Goal: Task Accomplishment & Management: Complete application form

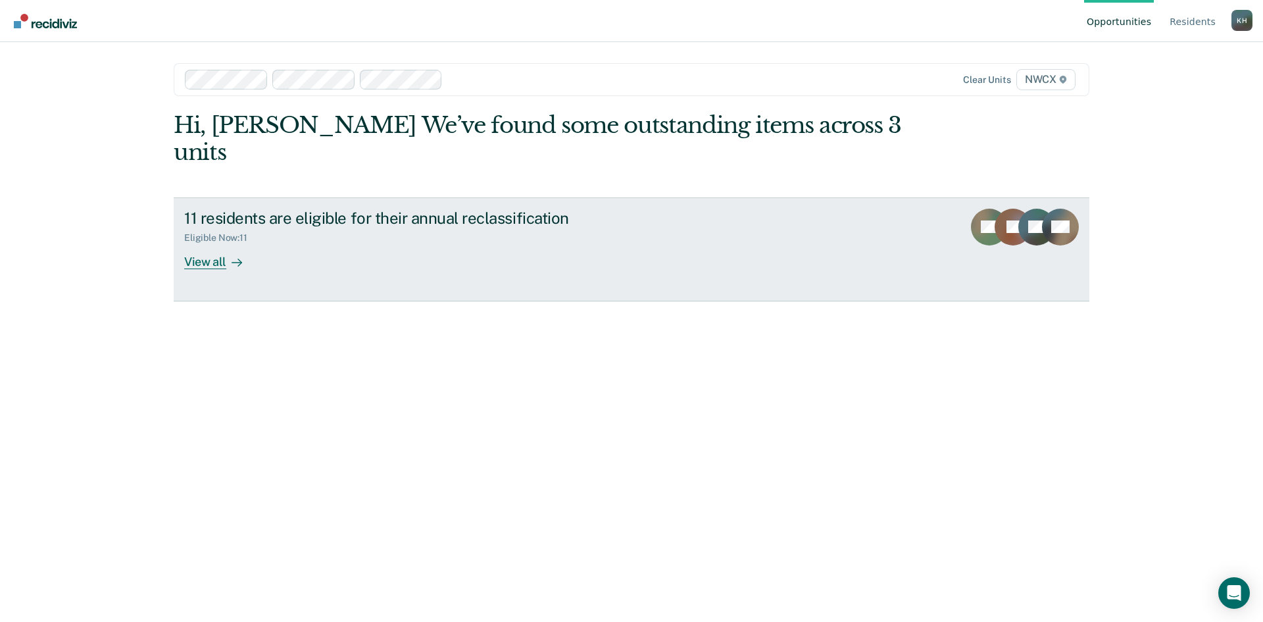
click at [210, 243] on div "View all" at bounding box center [221, 256] width 74 height 26
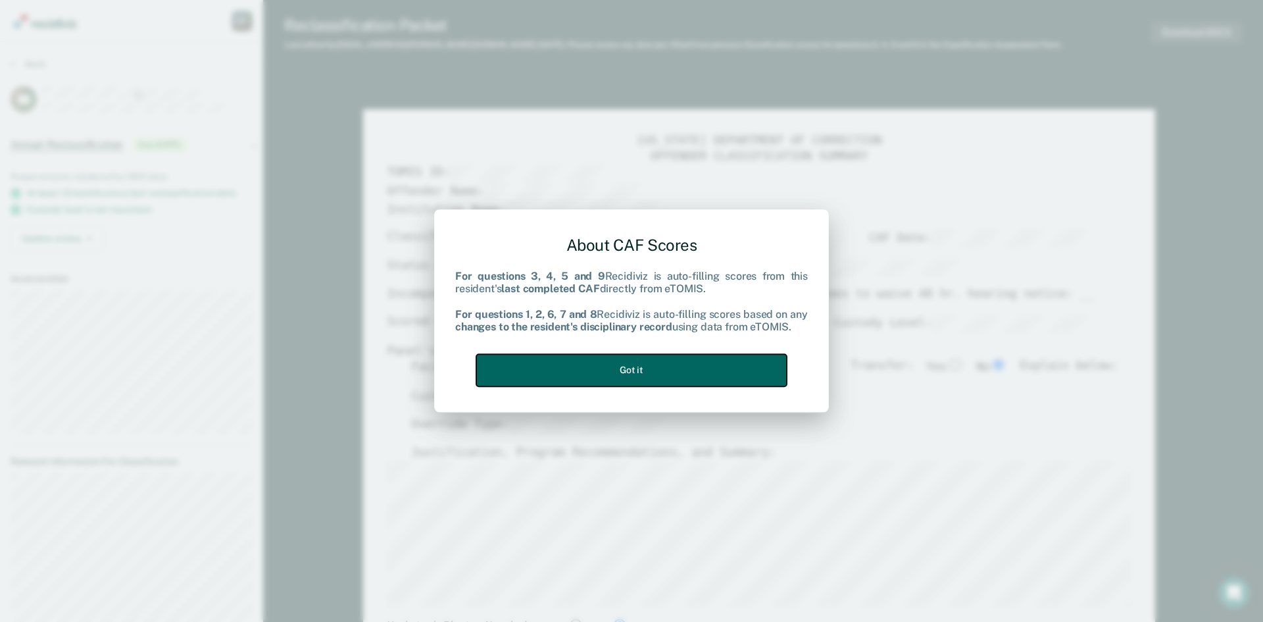
click at [728, 357] on button "Got it" at bounding box center [631, 370] width 311 height 32
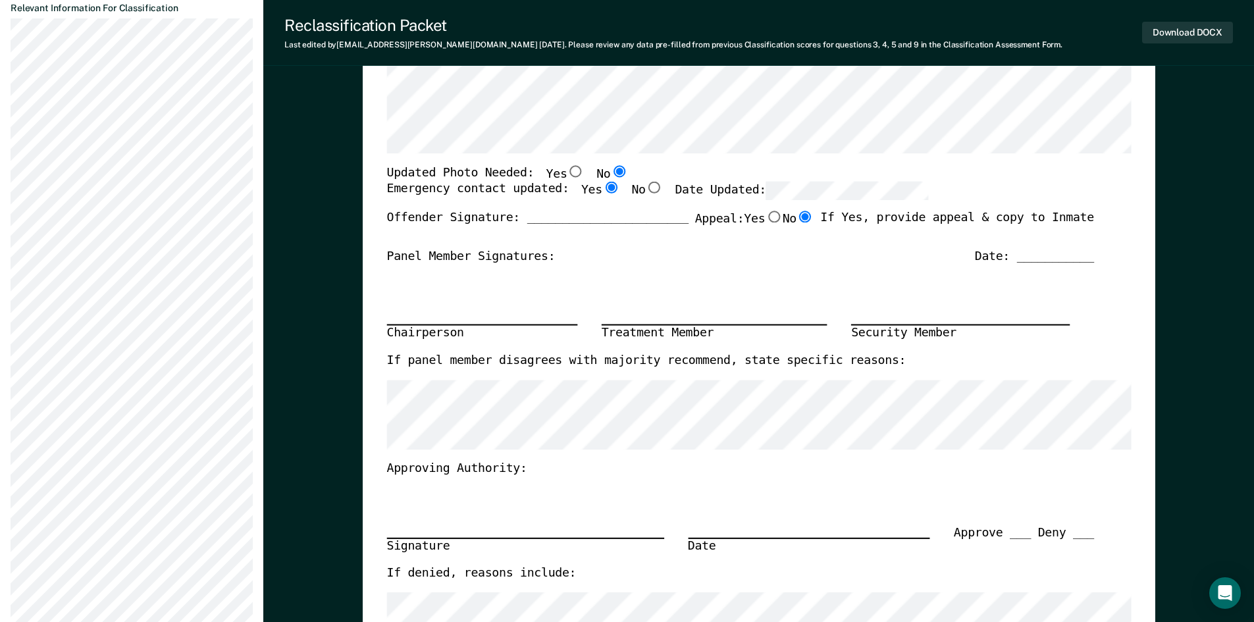
scroll to position [448, 0]
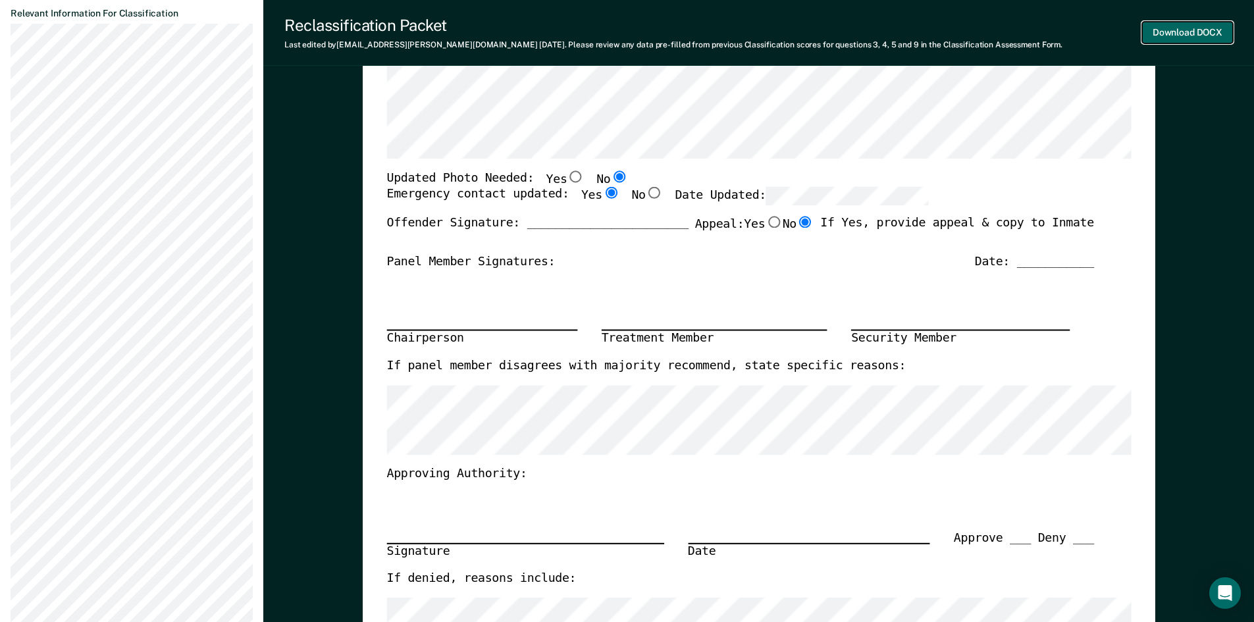
click at [1188, 30] on button "Download DOCX" at bounding box center [1187, 33] width 91 height 22
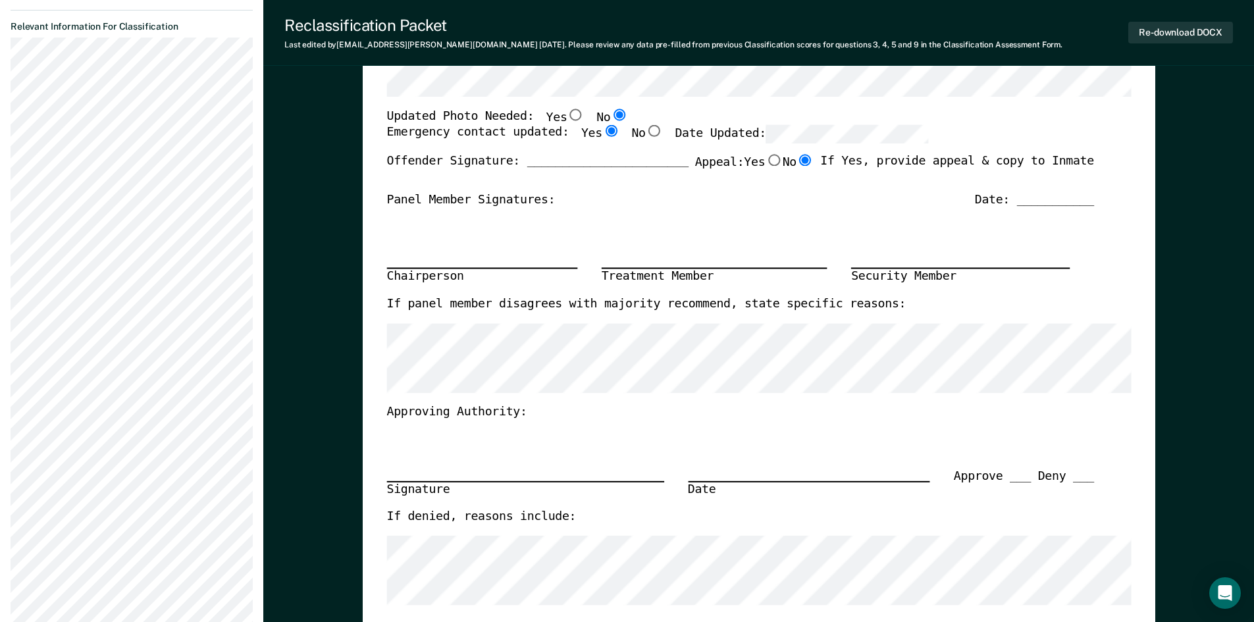
scroll to position [0, 0]
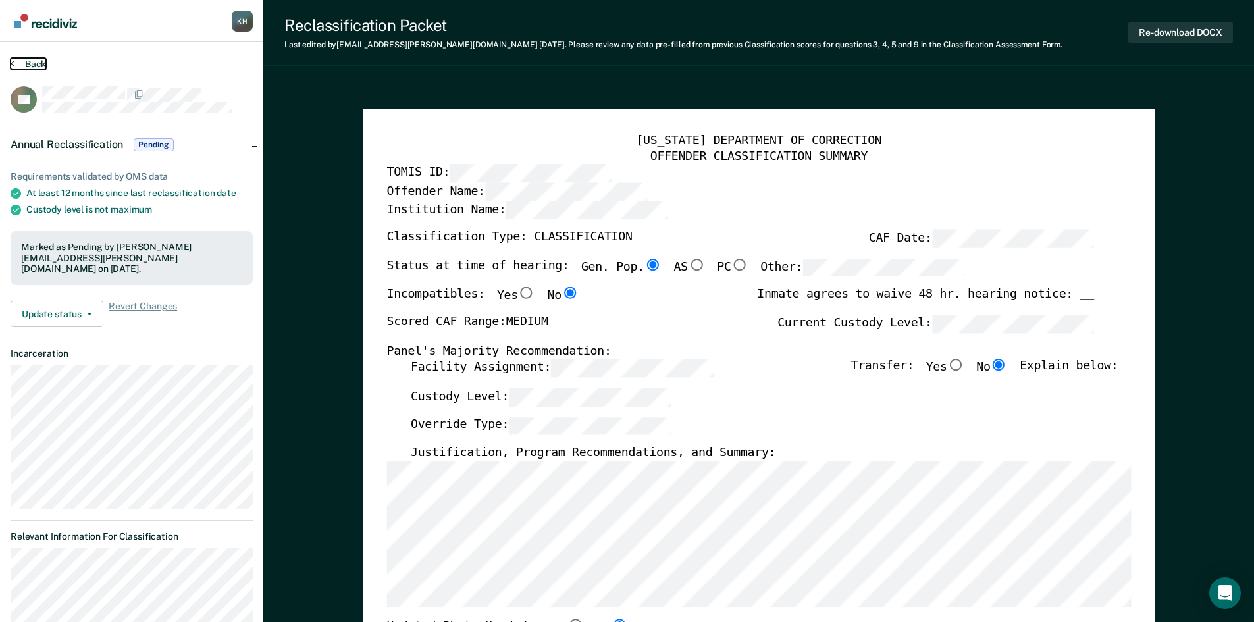
click at [32, 61] on button "Back" at bounding box center [29, 64] width 36 height 12
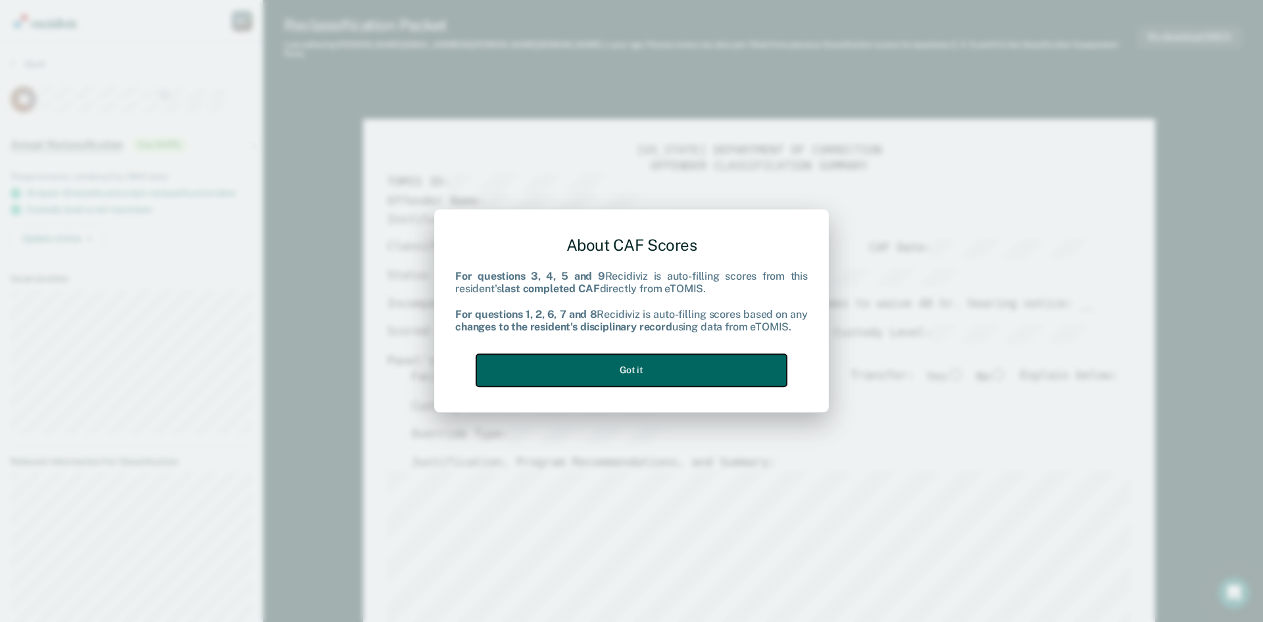
click at [693, 367] on button "Got it" at bounding box center [631, 370] width 311 height 32
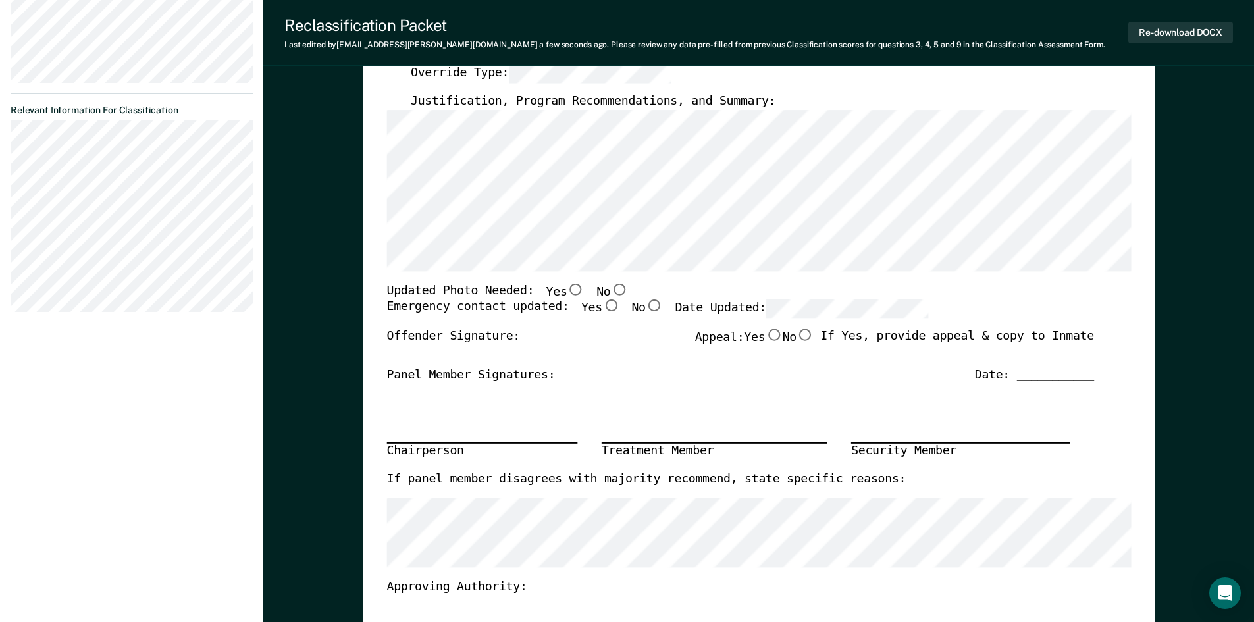
scroll to position [329, 0]
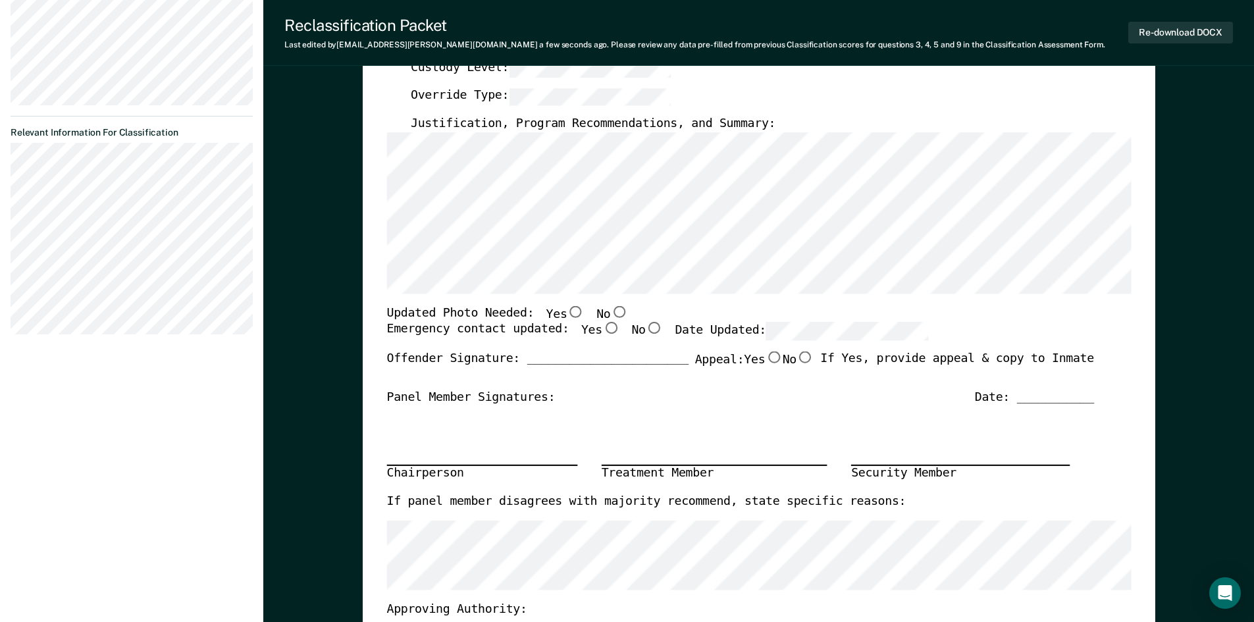
click at [610, 314] on input "No" at bounding box center [618, 311] width 17 height 12
type textarea "x"
radio input "true"
click at [583, 332] on label "Yes" at bounding box center [599, 331] width 38 height 18
click at [601, 332] on input "Yes" at bounding box center [609, 328] width 17 height 12
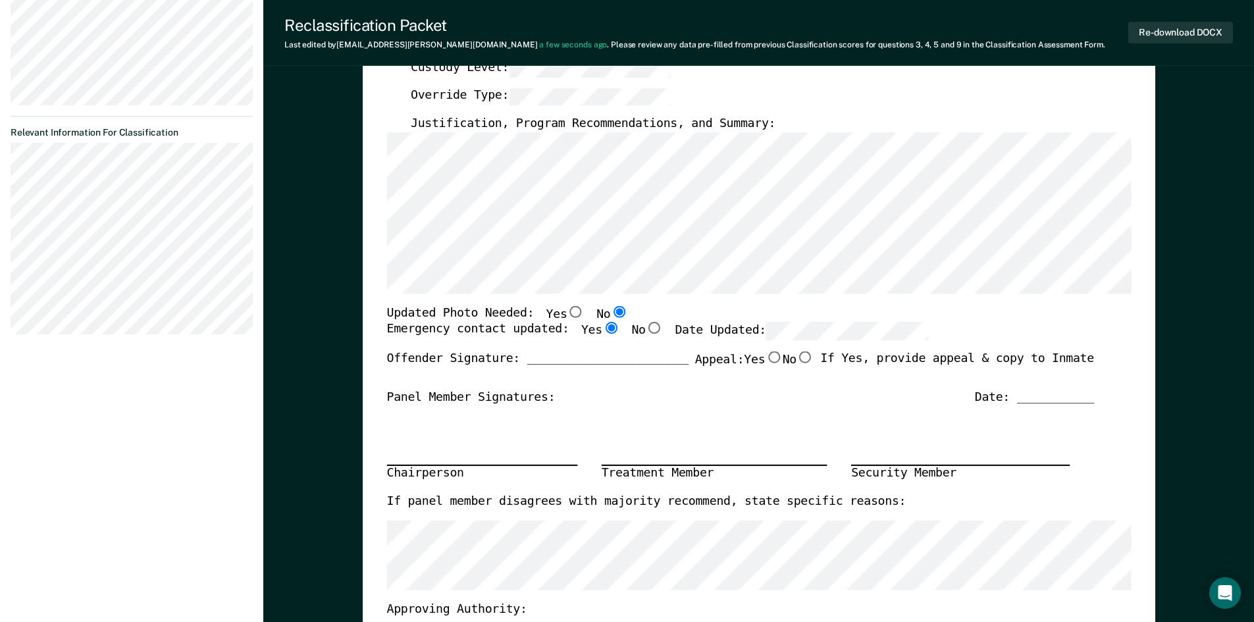
type textarea "x"
radio input "true"
click at [796, 358] on input "No" at bounding box center [804, 357] width 17 height 12
type textarea "x"
radio input "true"
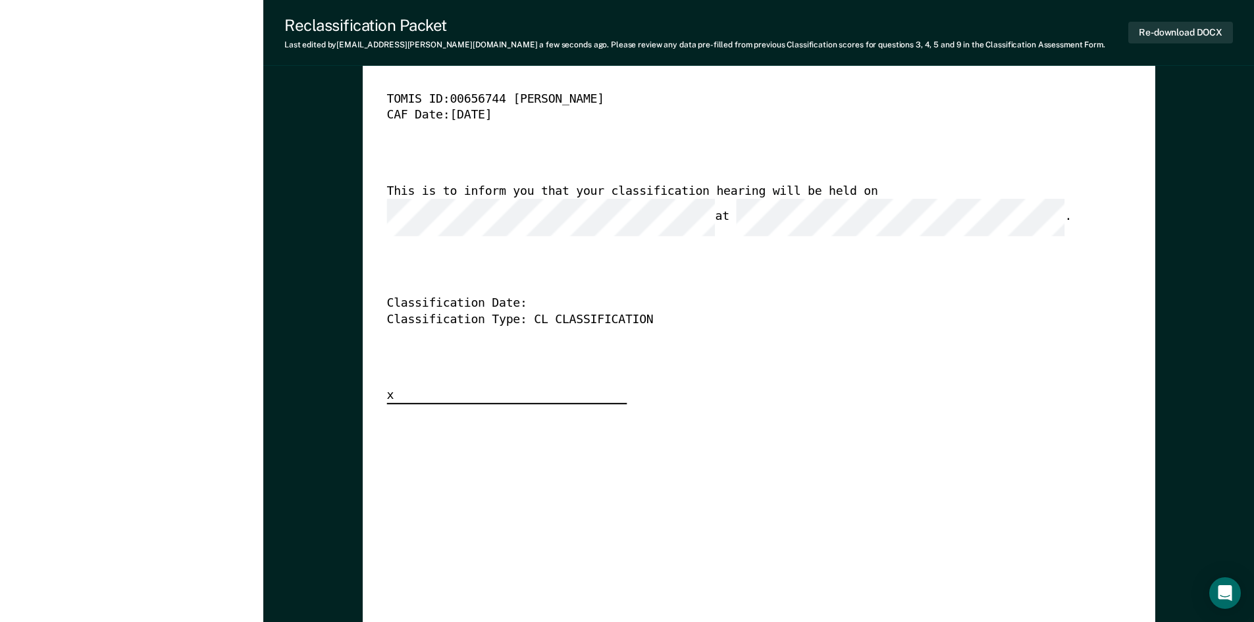
scroll to position [3159, 0]
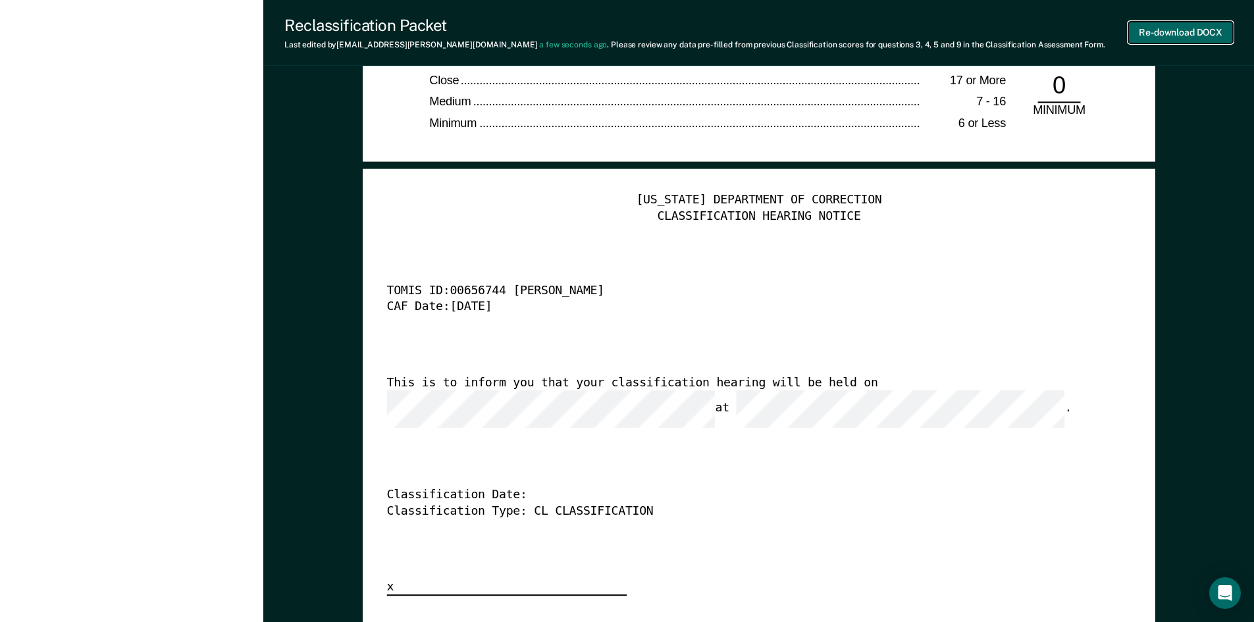
click at [1170, 38] on button "Re-download DOCX" at bounding box center [1180, 33] width 105 height 22
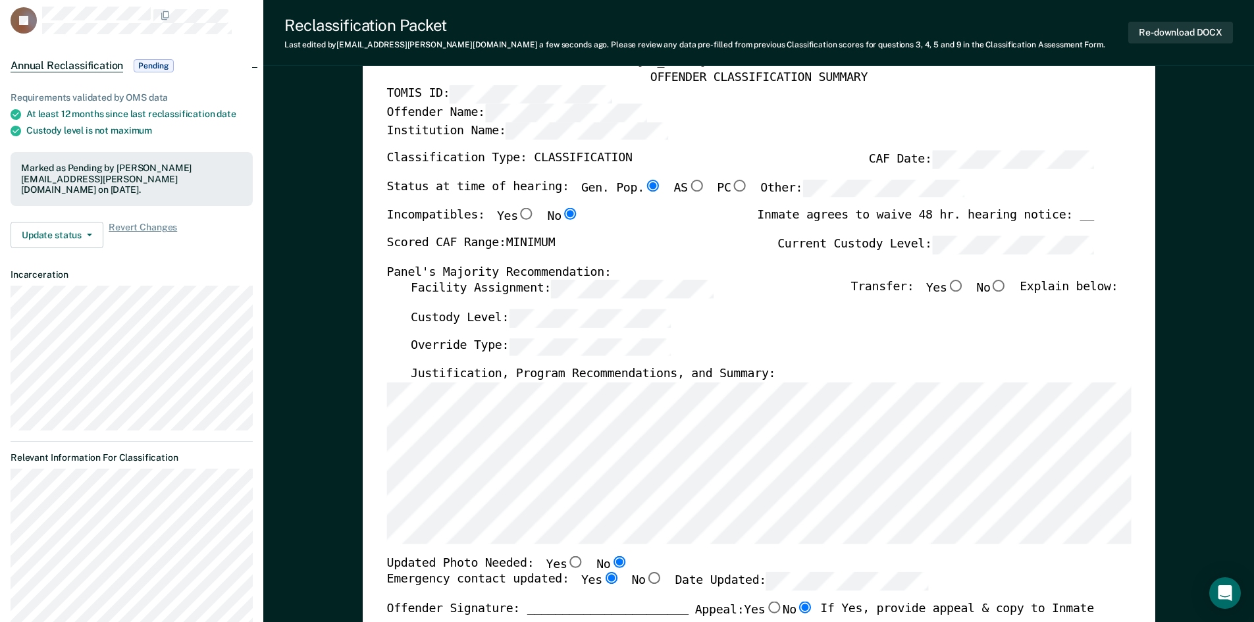
scroll to position [0, 0]
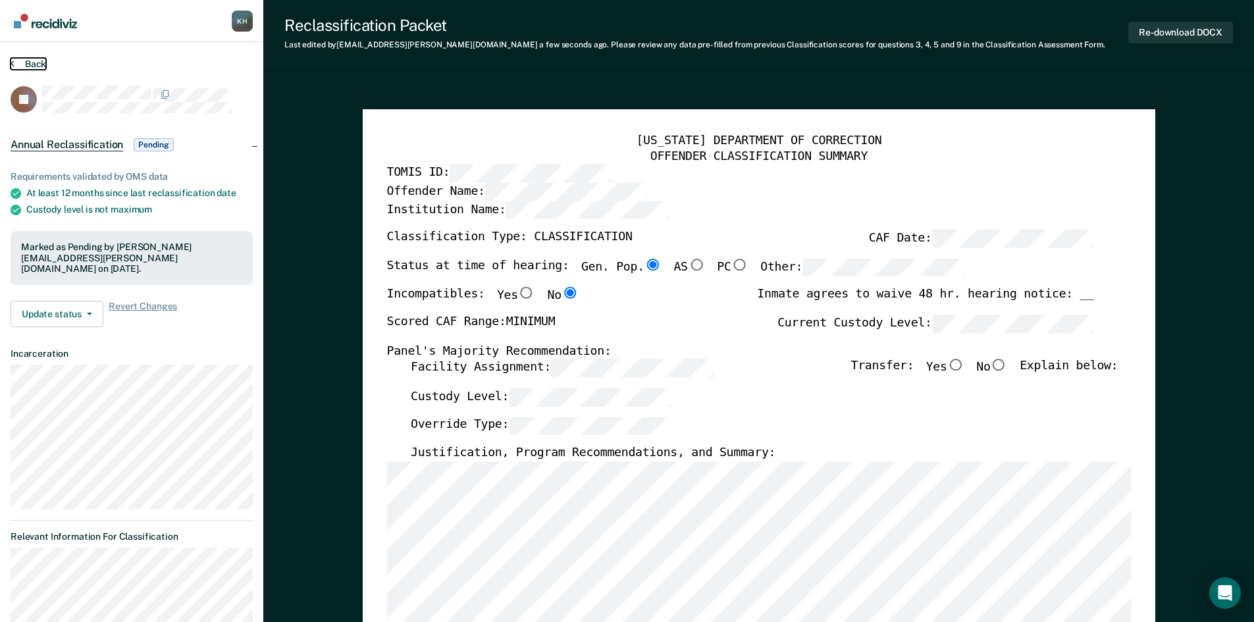
click at [31, 64] on button "Back" at bounding box center [29, 64] width 36 height 12
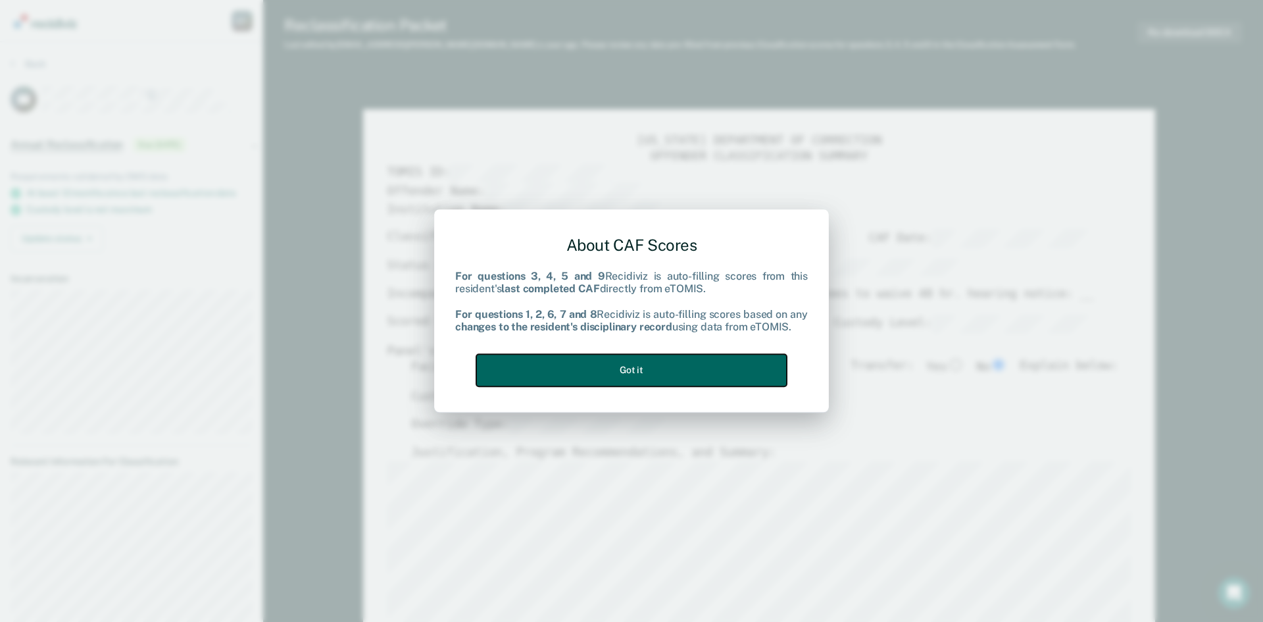
click at [707, 368] on button "Got it" at bounding box center [631, 370] width 311 height 32
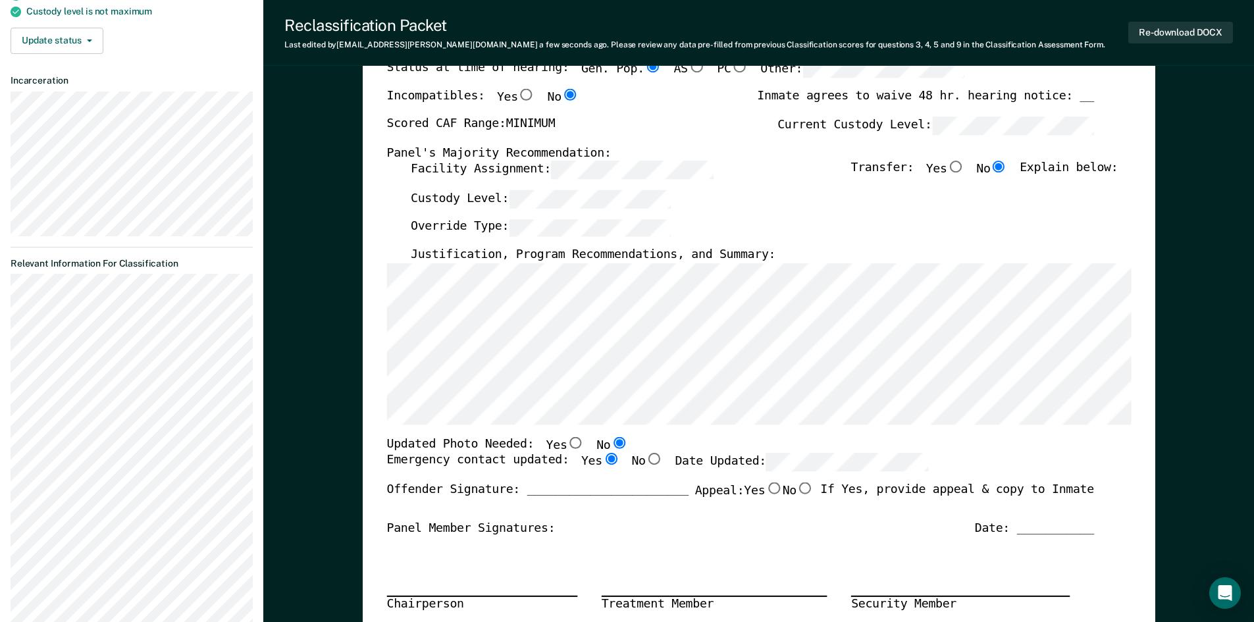
scroll to position [263, 0]
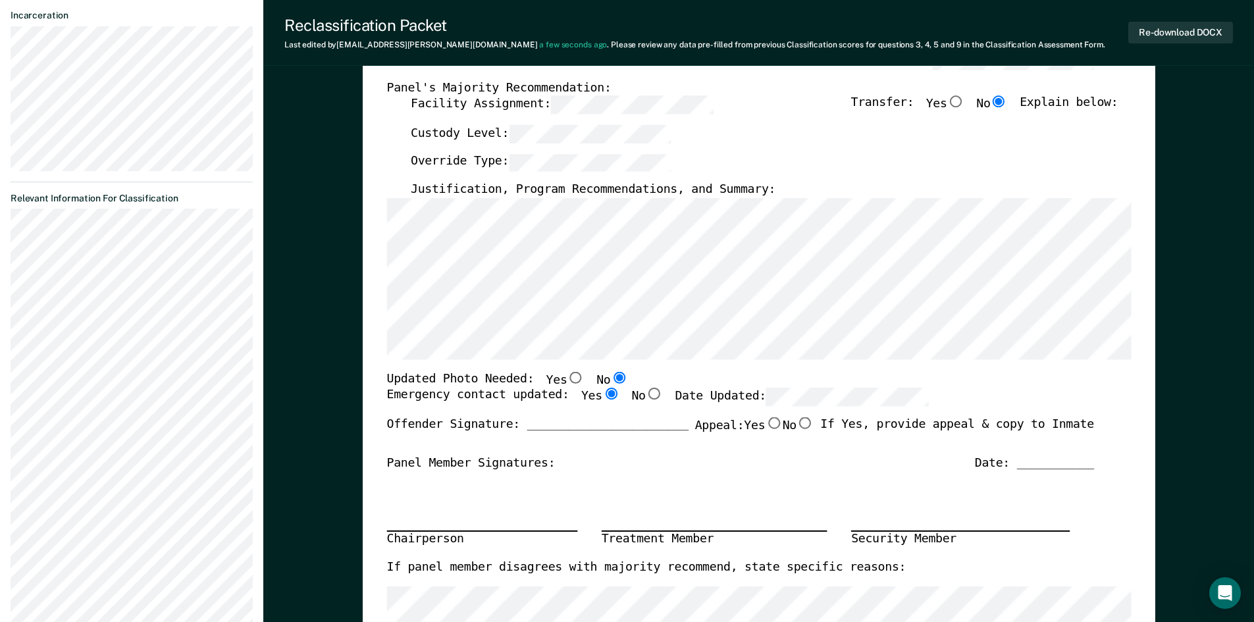
click at [799, 422] on input "No" at bounding box center [804, 423] width 17 height 12
type textarea "x"
radio input "true"
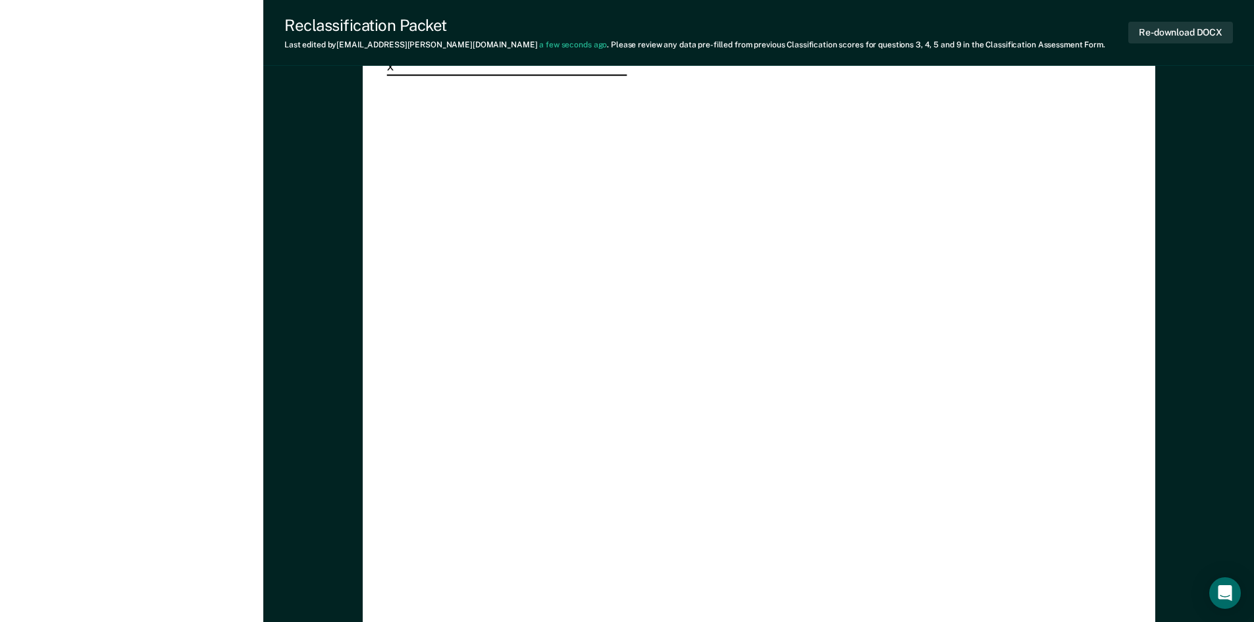
scroll to position [3488, 0]
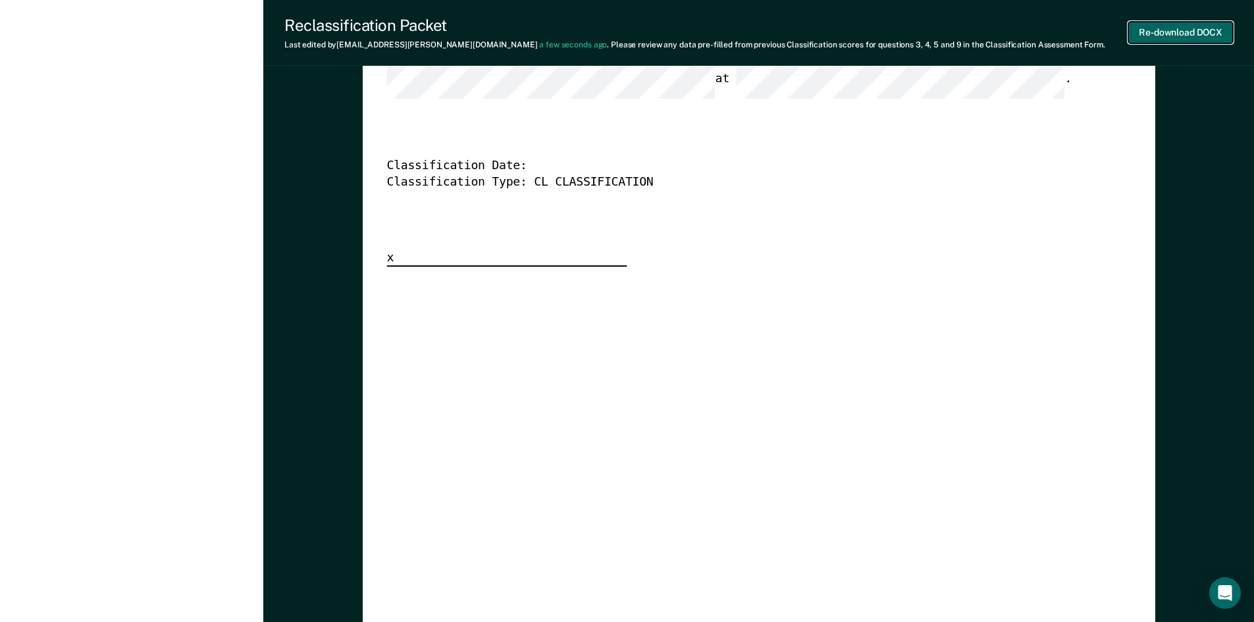
click at [1175, 27] on button "Re-download DOCX" at bounding box center [1180, 33] width 105 height 22
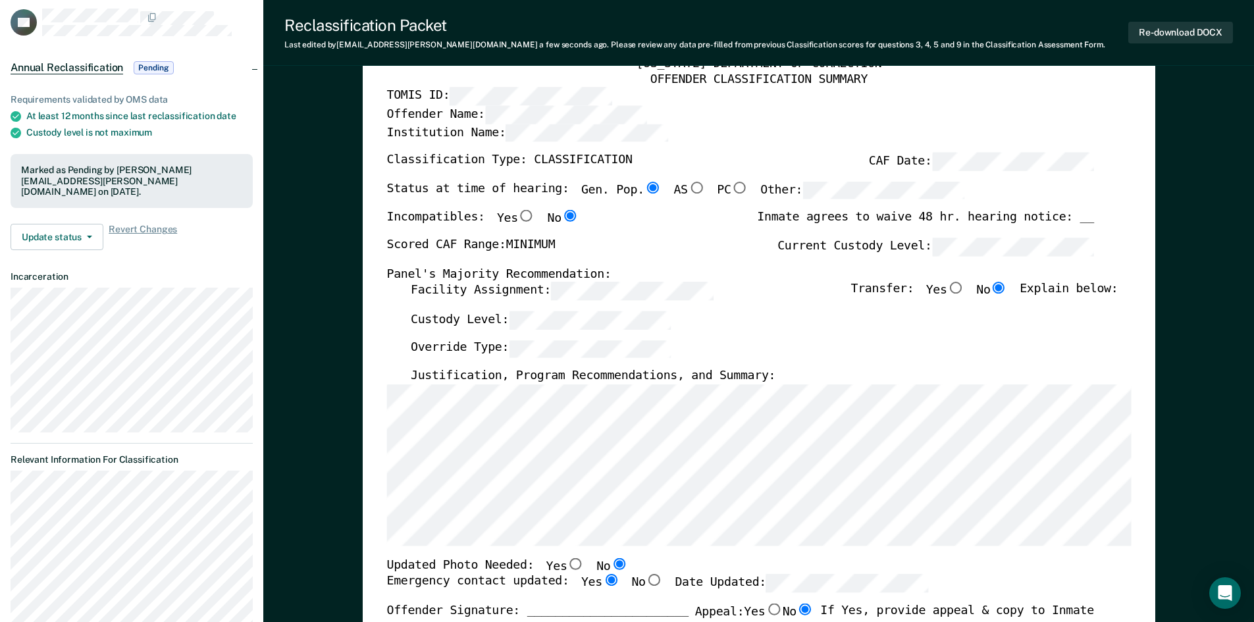
scroll to position [0, 0]
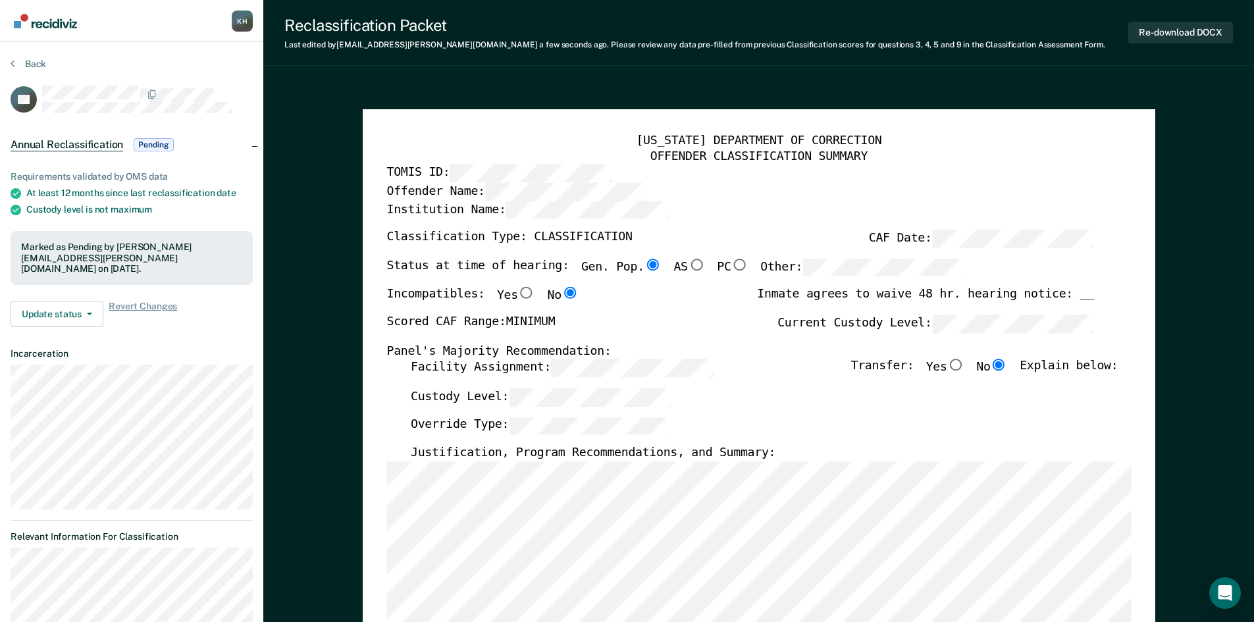
click at [27, 68] on button "Back" at bounding box center [29, 64] width 36 height 12
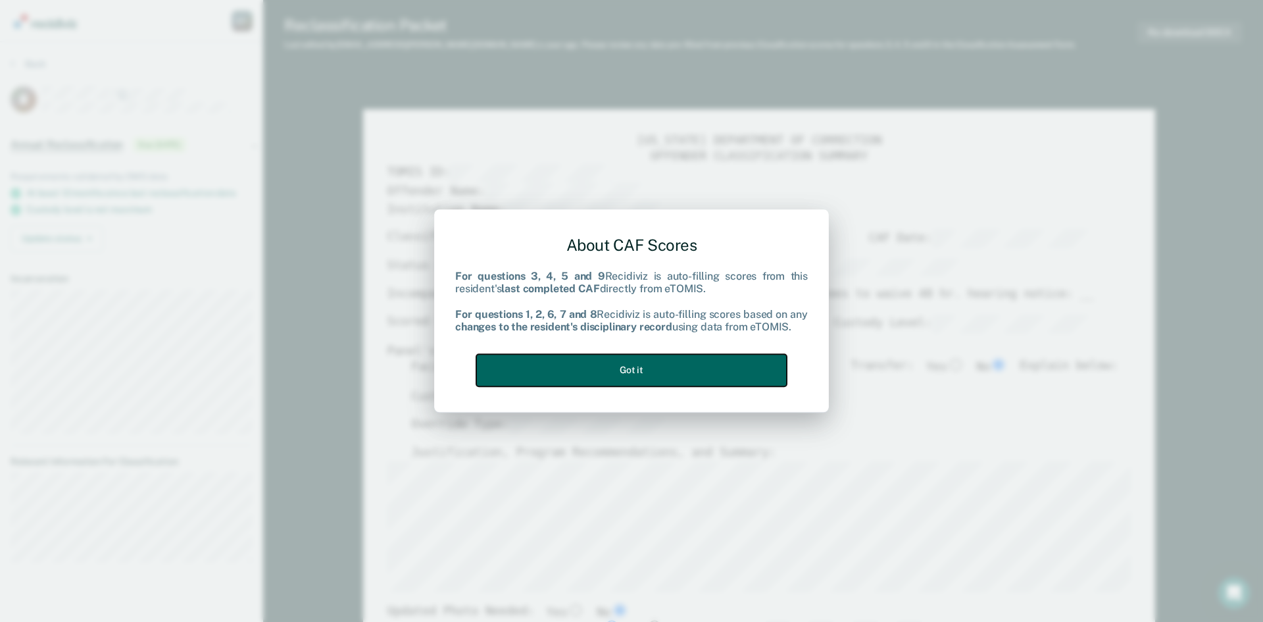
click at [626, 370] on button "Got it" at bounding box center [631, 370] width 311 height 32
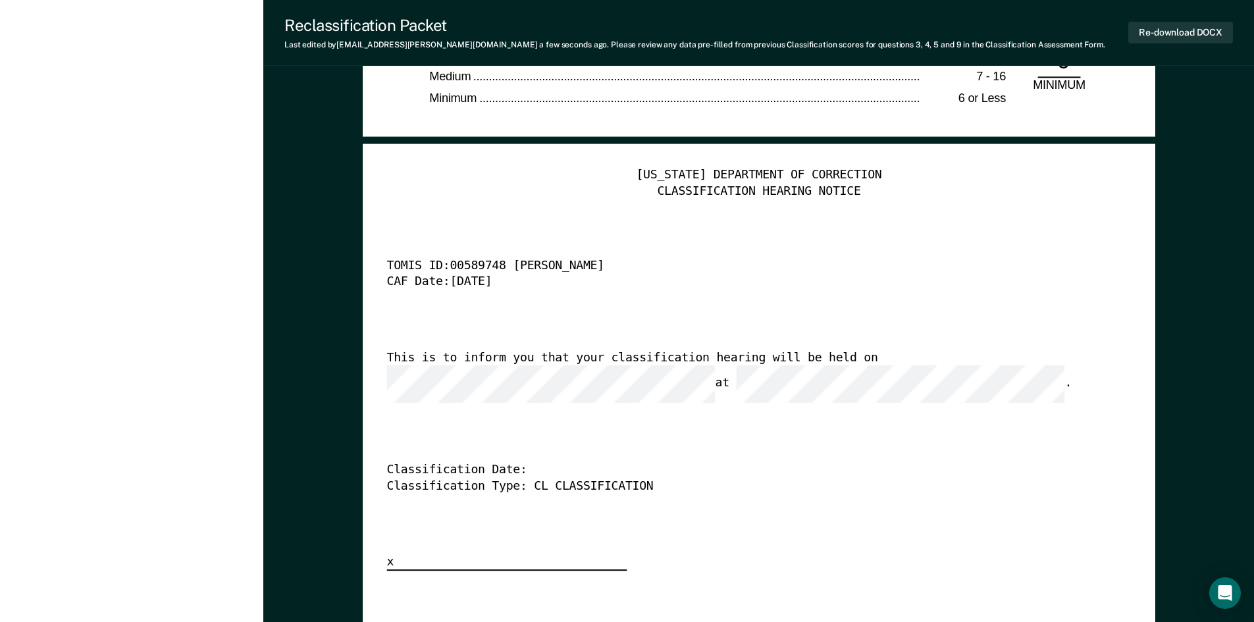
scroll to position [3159, 0]
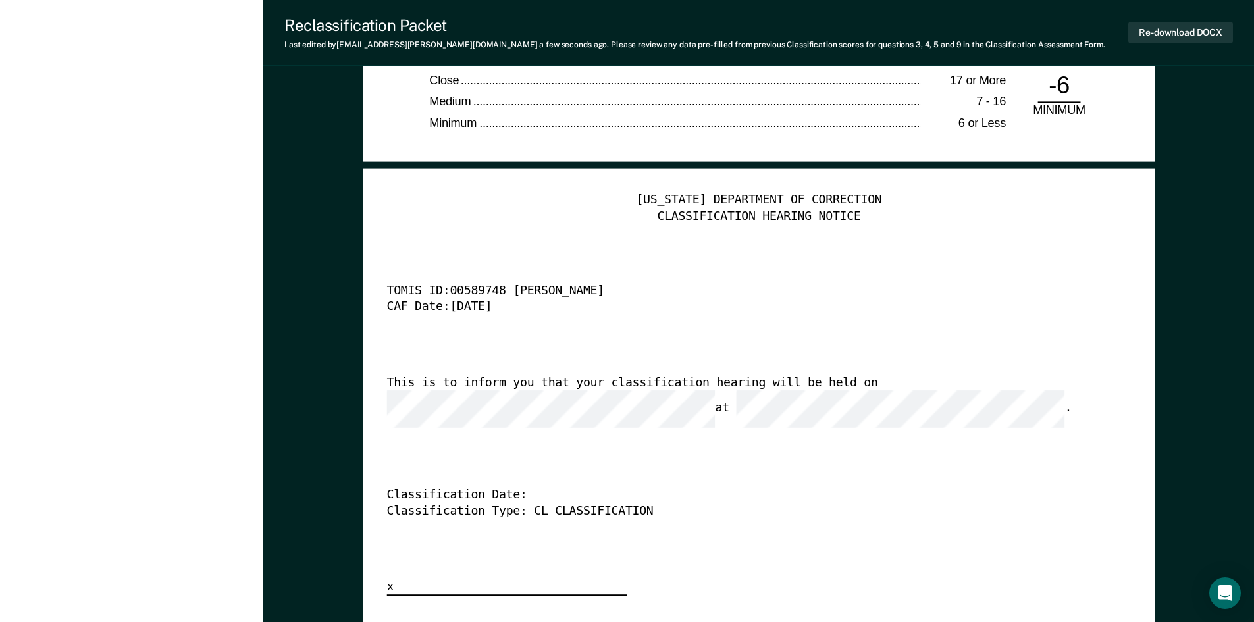
click at [829, 390] on div "This is to inform you that your classification hearing will be held on at ." at bounding box center [739, 401] width 707 height 53
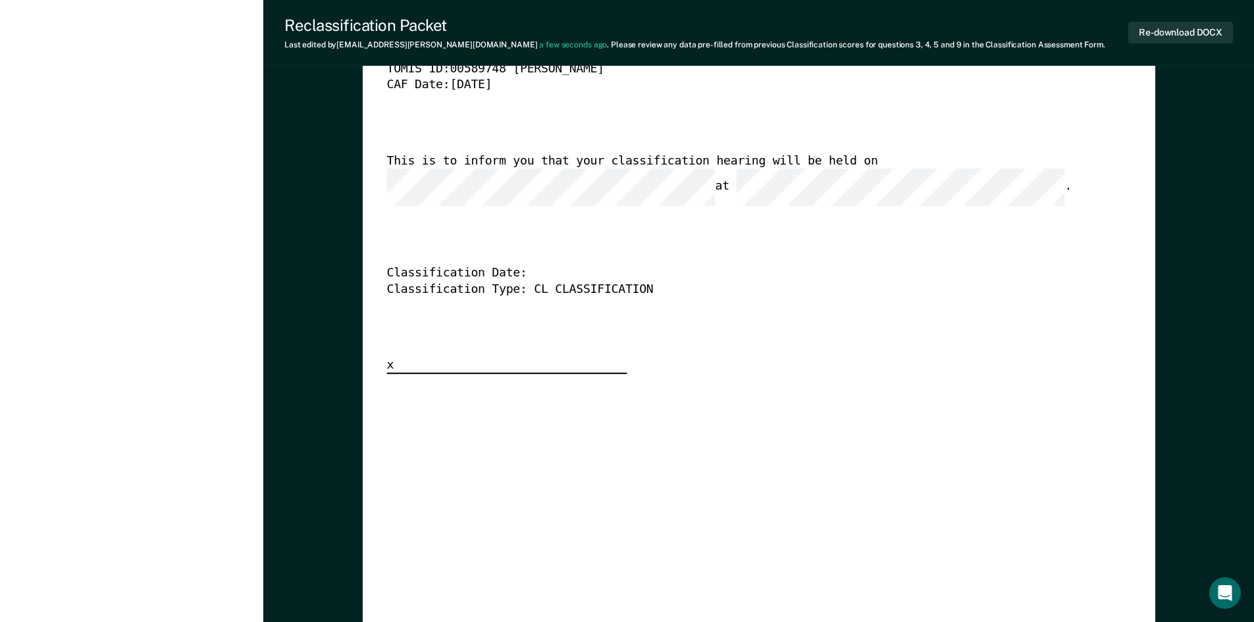
scroll to position [2920, 0]
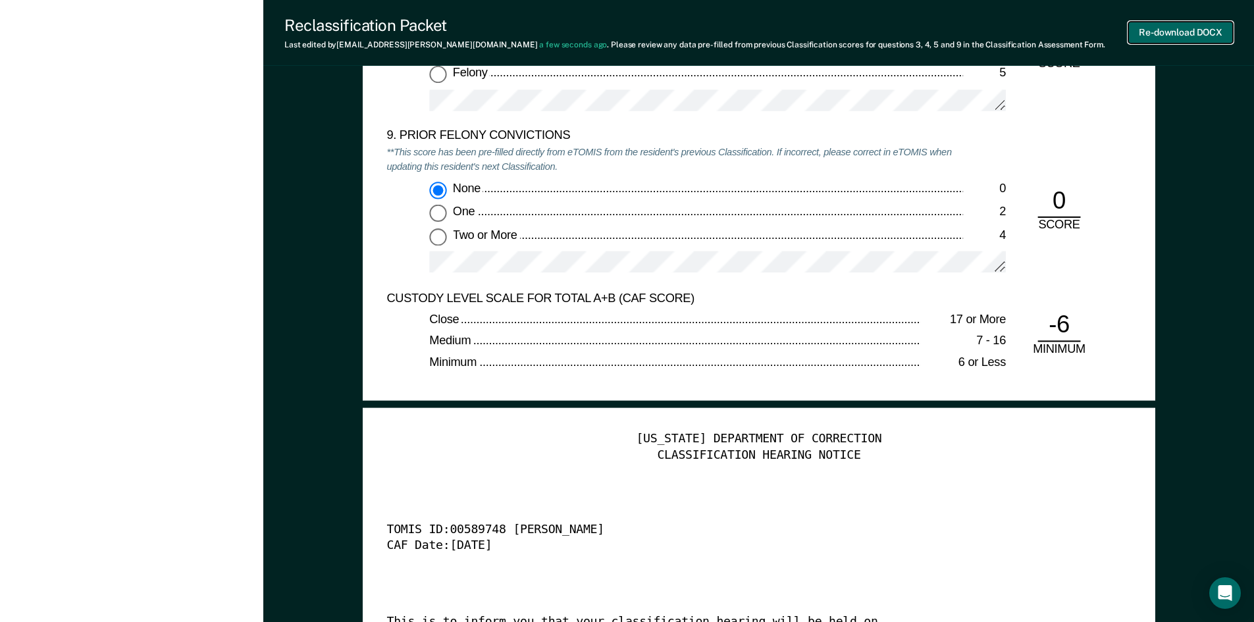
click at [1136, 34] on button "Re-download DOCX" at bounding box center [1180, 33] width 105 height 22
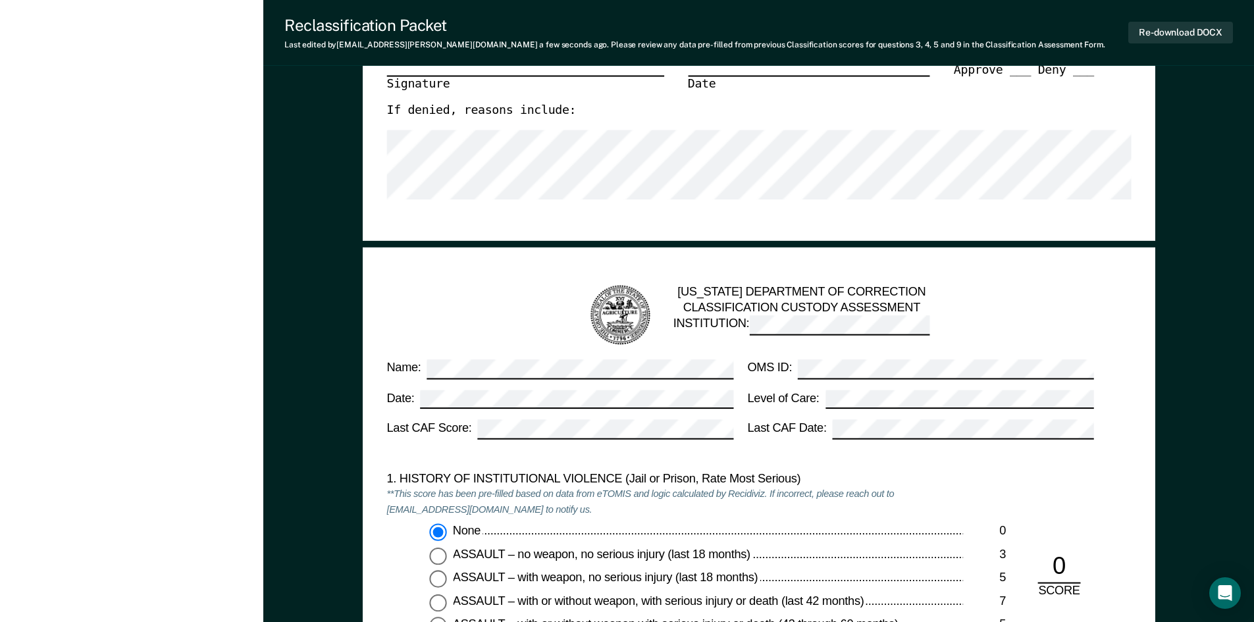
scroll to position [0, 0]
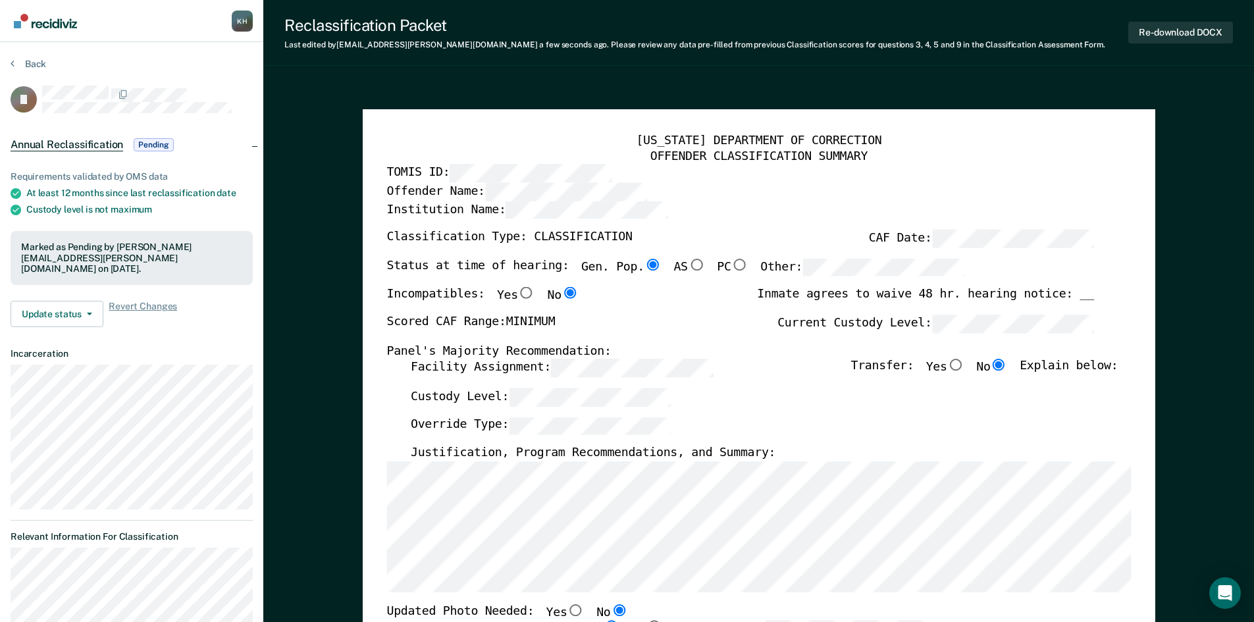
click at [9, 63] on section "Back JJ Annual Reclassification Pending Requirements validated by OMS data At l…" at bounding box center [131, 353] width 263 height 622
click at [21, 61] on button "Back" at bounding box center [29, 64] width 36 height 12
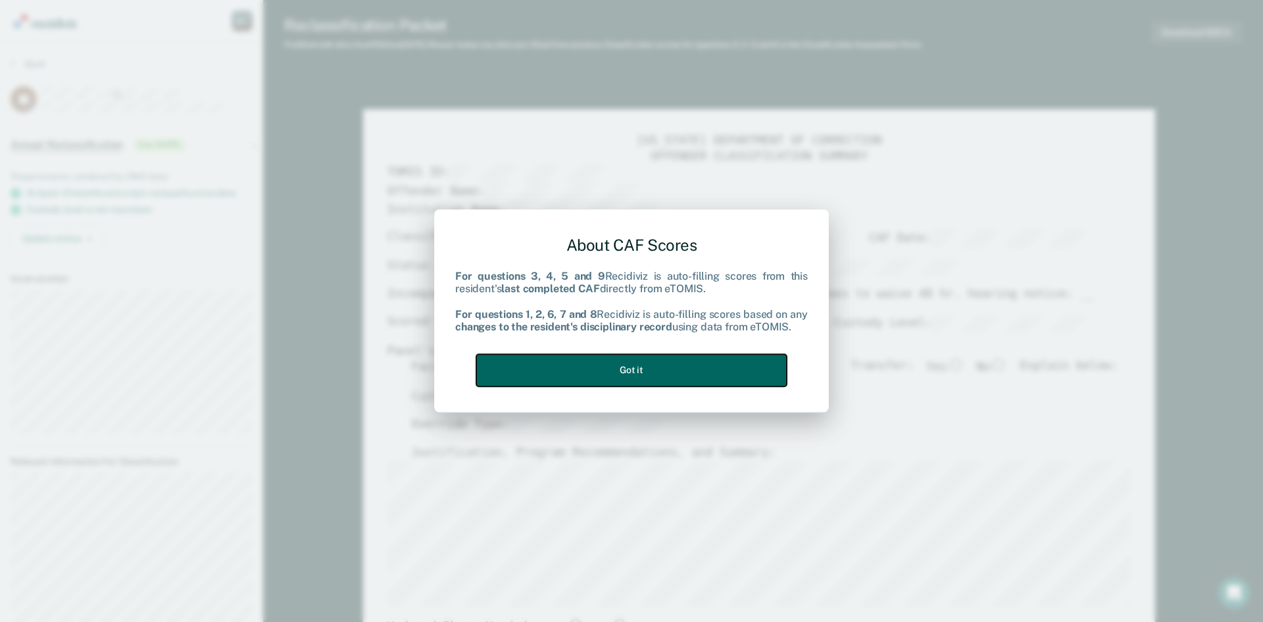
click at [709, 366] on button "Got it" at bounding box center [631, 370] width 311 height 32
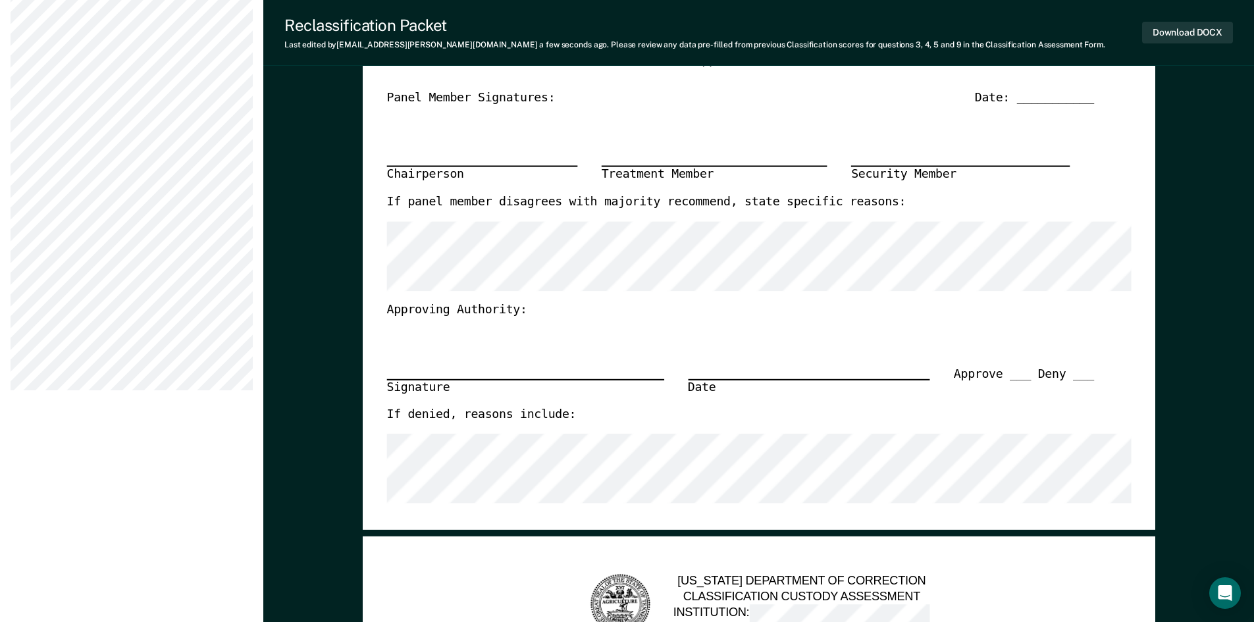
scroll to position [461, 0]
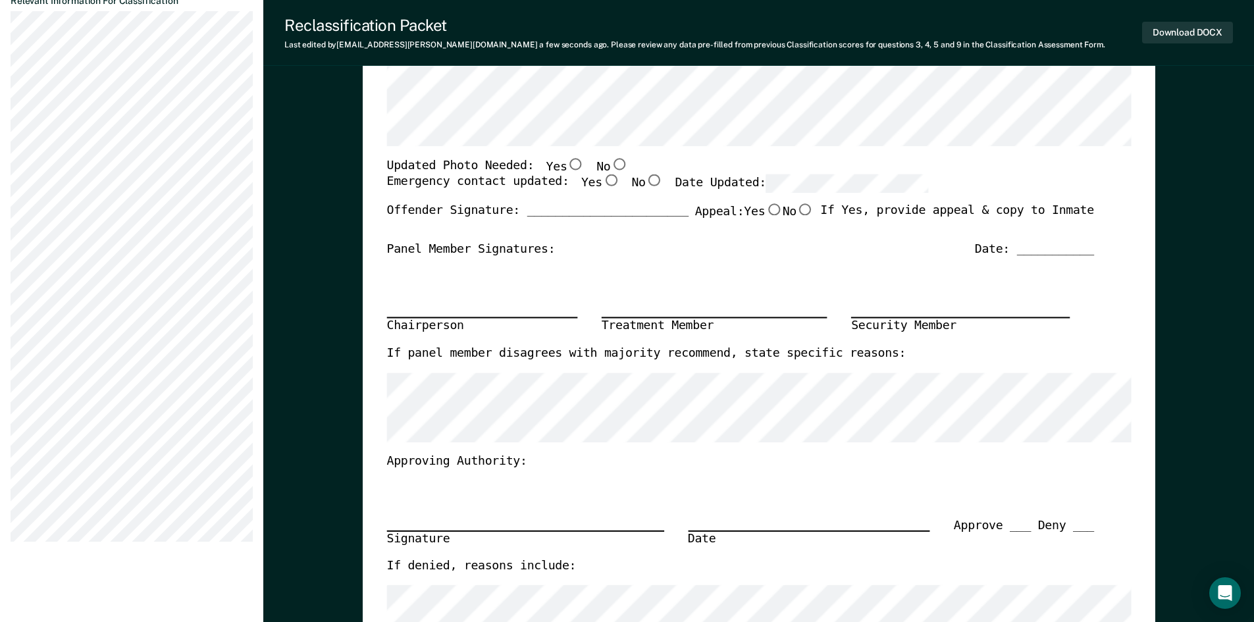
click at [793, 224] on label "Appeal: Yes No" at bounding box center [753, 218] width 119 height 28
click at [782, 216] on input "Yes" at bounding box center [773, 210] width 17 height 12
type textarea "x"
radio input "true"
click at [797, 215] on input "No" at bounding box center [804, 210] width 17 height 12
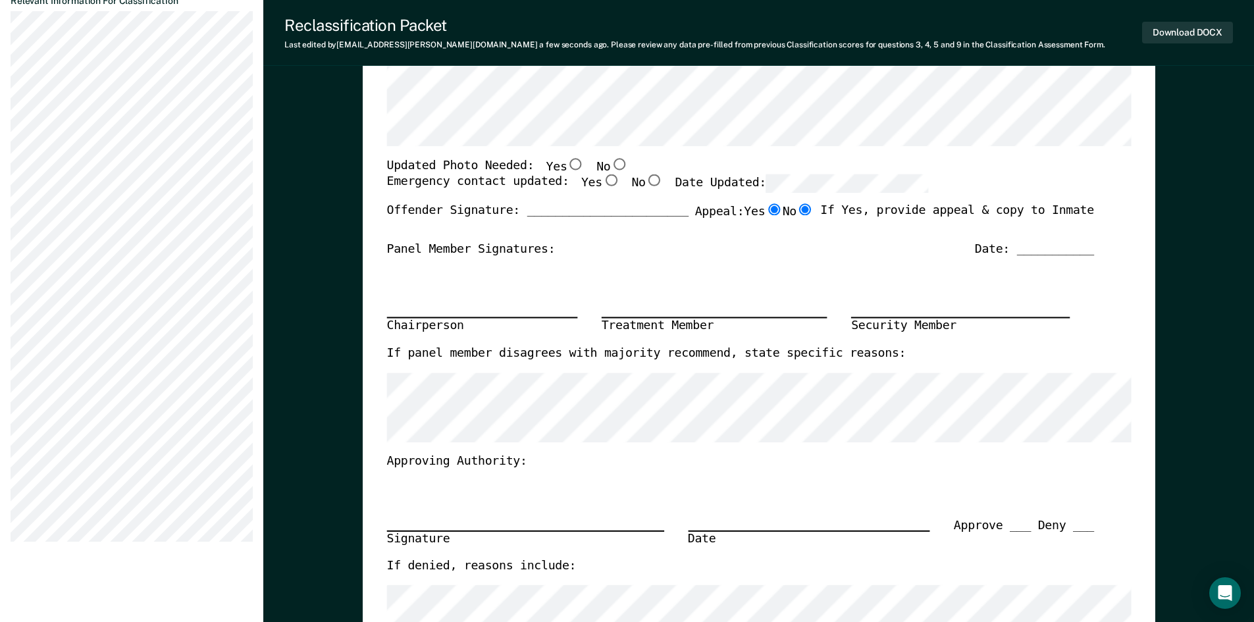
type textarea "x"
radio input "false"
radio input "true"
click at [610, 163] on input "No" at bounding box center [618, 164] width 17 height 12
type textarea "x"
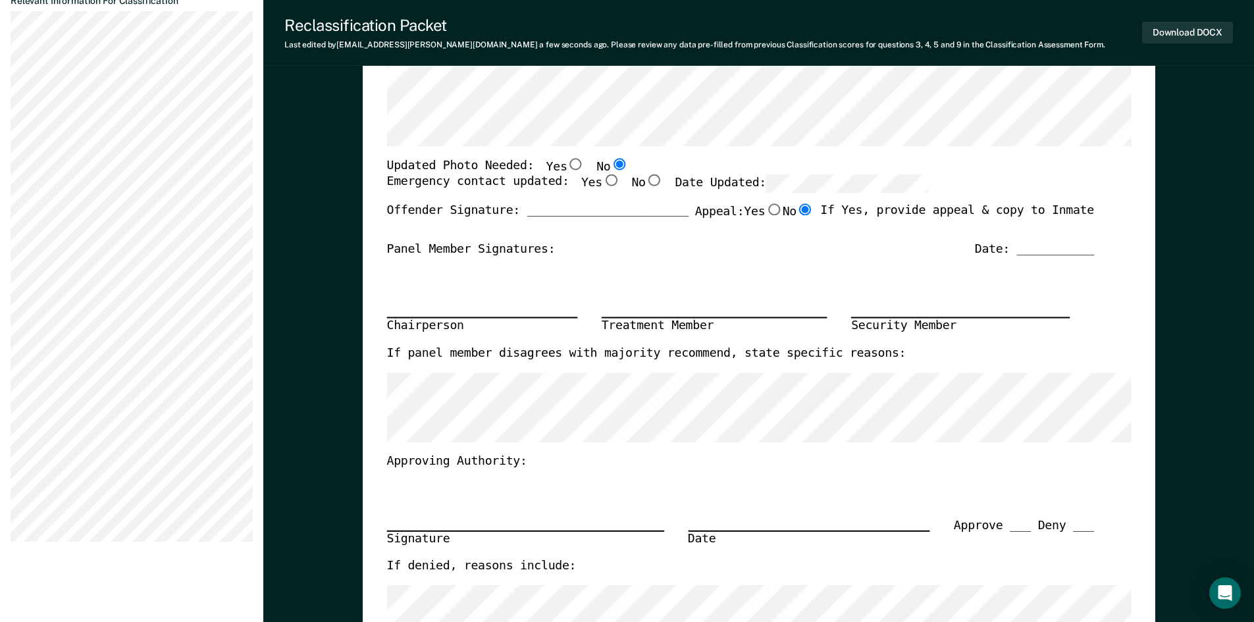
radio input "true"
click at [601, 184] on input "Yes" at bounding box center [609, 181] width 17 height 12
type textarea "x"
radio input "true"
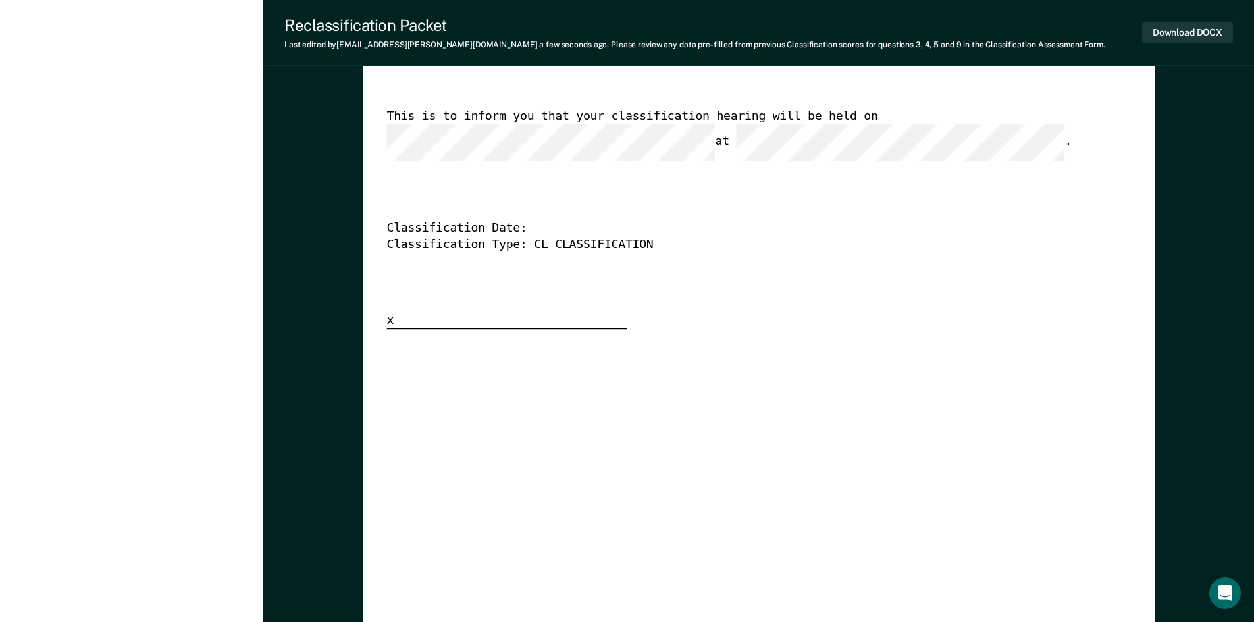
scroll to position [3290, 0]
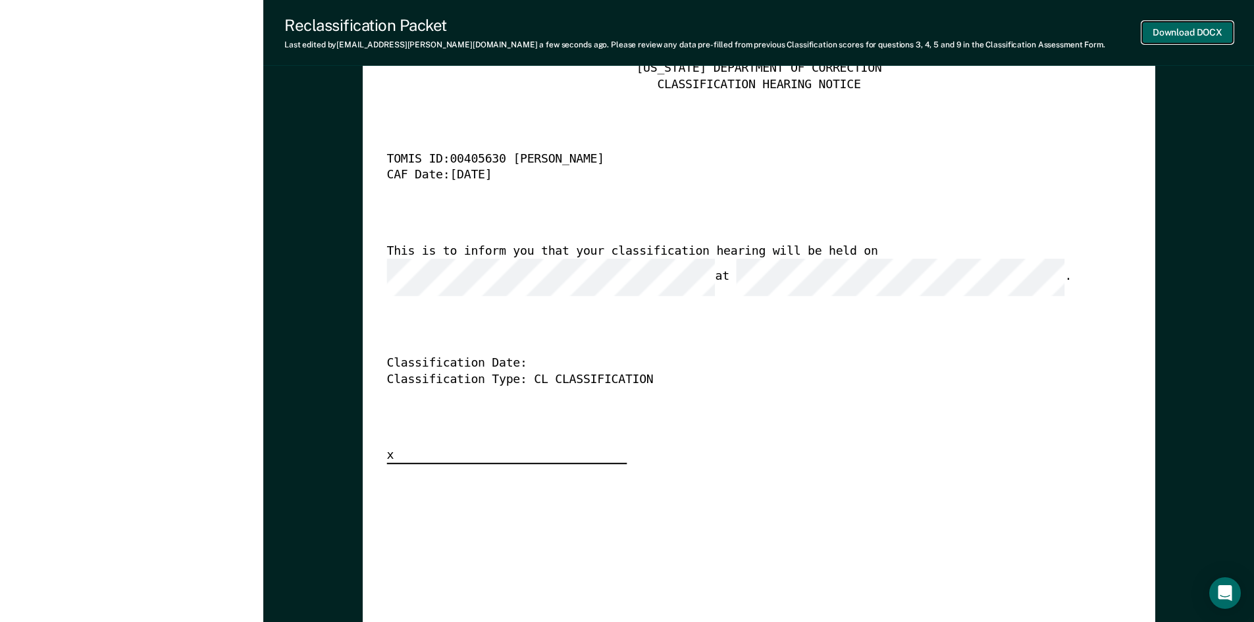
click at [1164, 22] on button "Download DOCX" at bounding box center [1187, 33] width 91 height 22
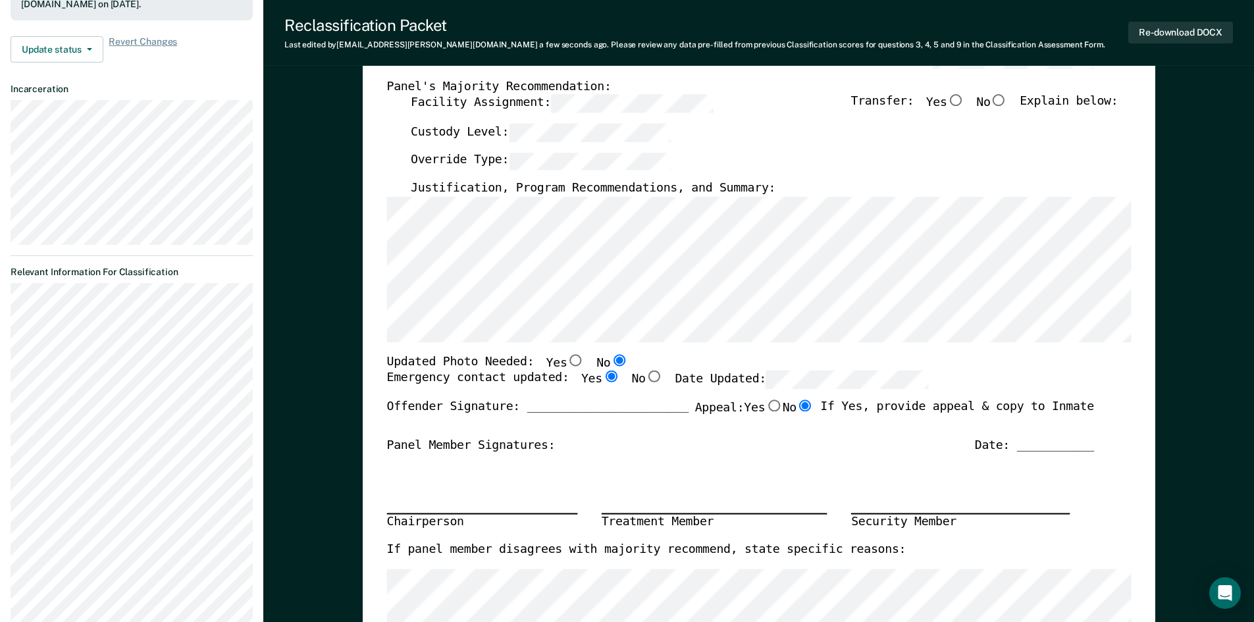
scroll to position [59, 0]
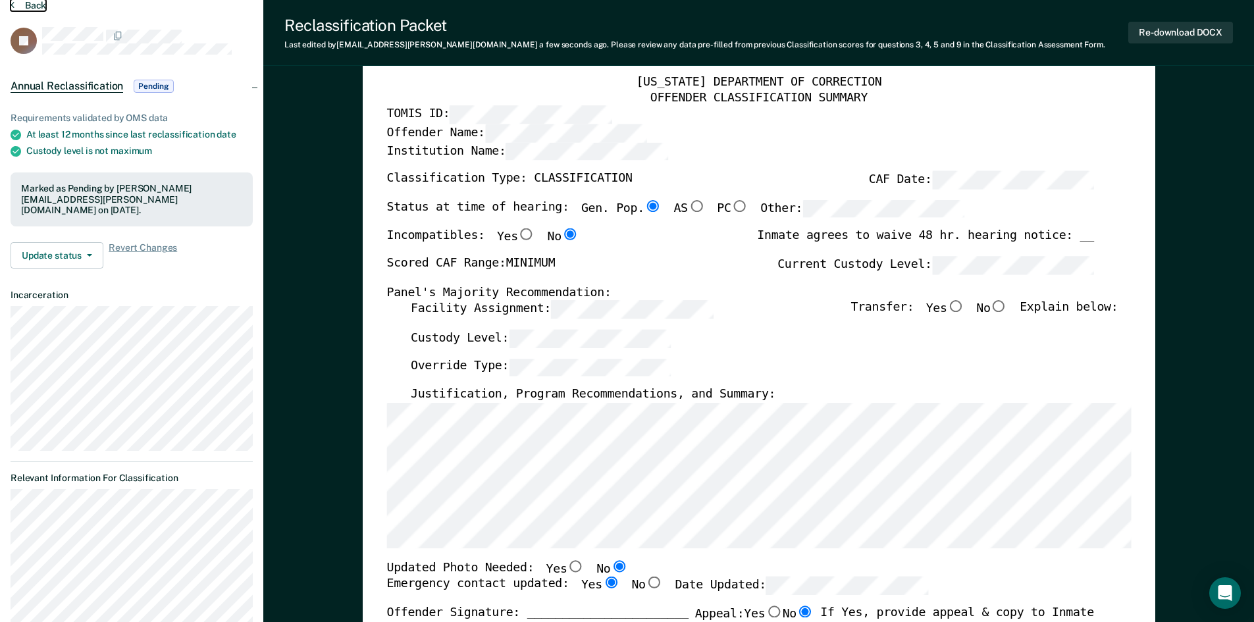
click at [34, 2] on button "Back" at bounding box center [29, 5] width 36 height 12
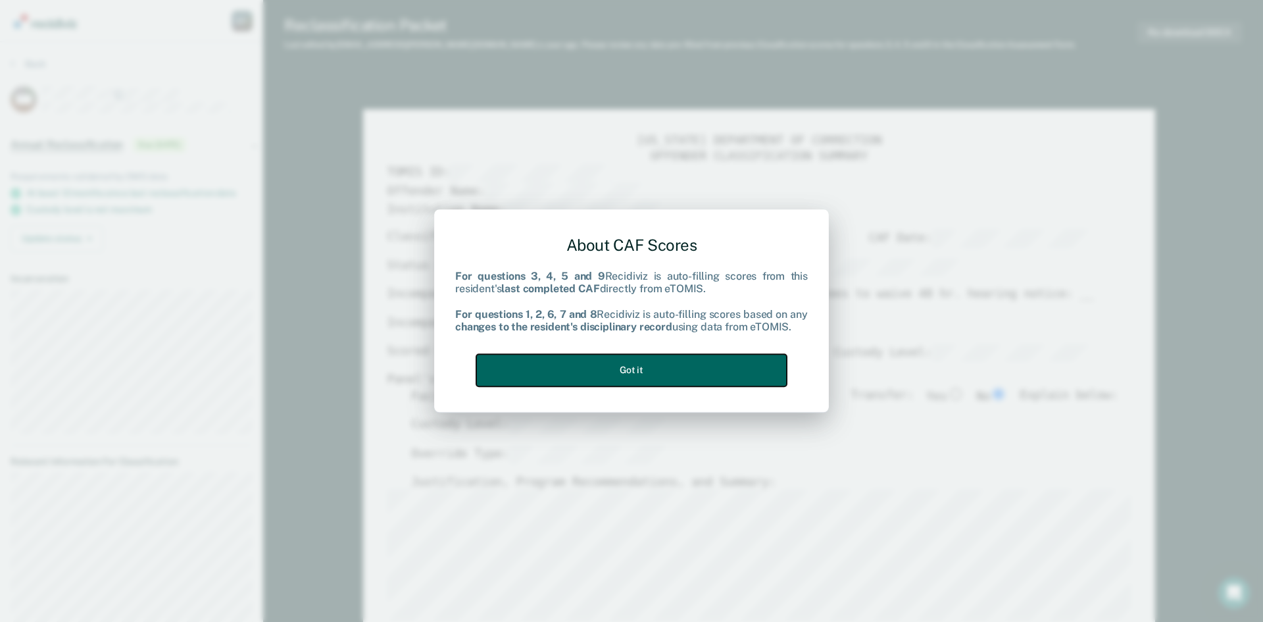
click at [606, 367] on button "Got it" at bounding box center [631, 370] width 311 height 32
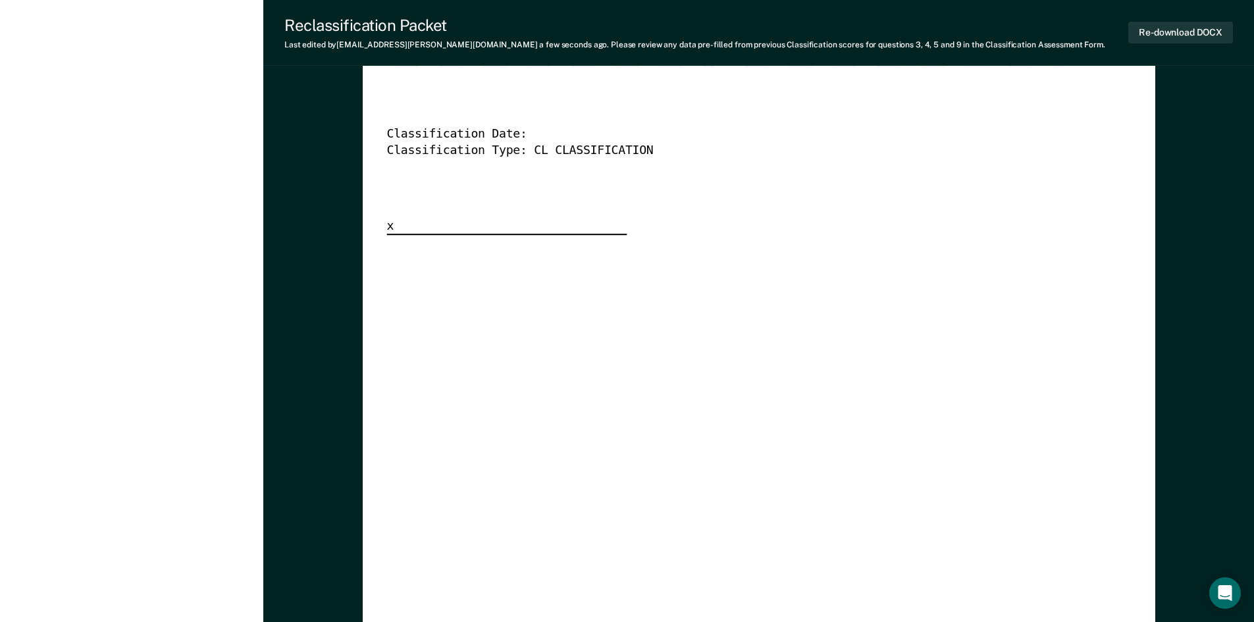
scroll to position [3554, 0]
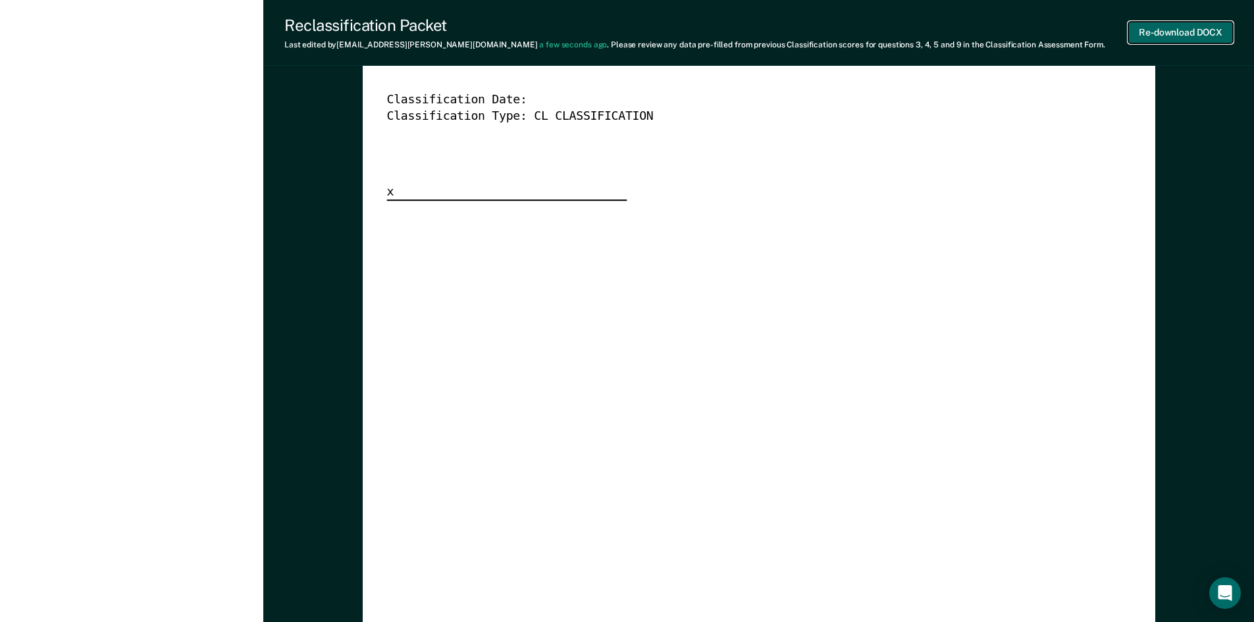
click at [1160, 22] on button "Re-download DOCX" at bounding box center [1180, 33] width 105 height 22
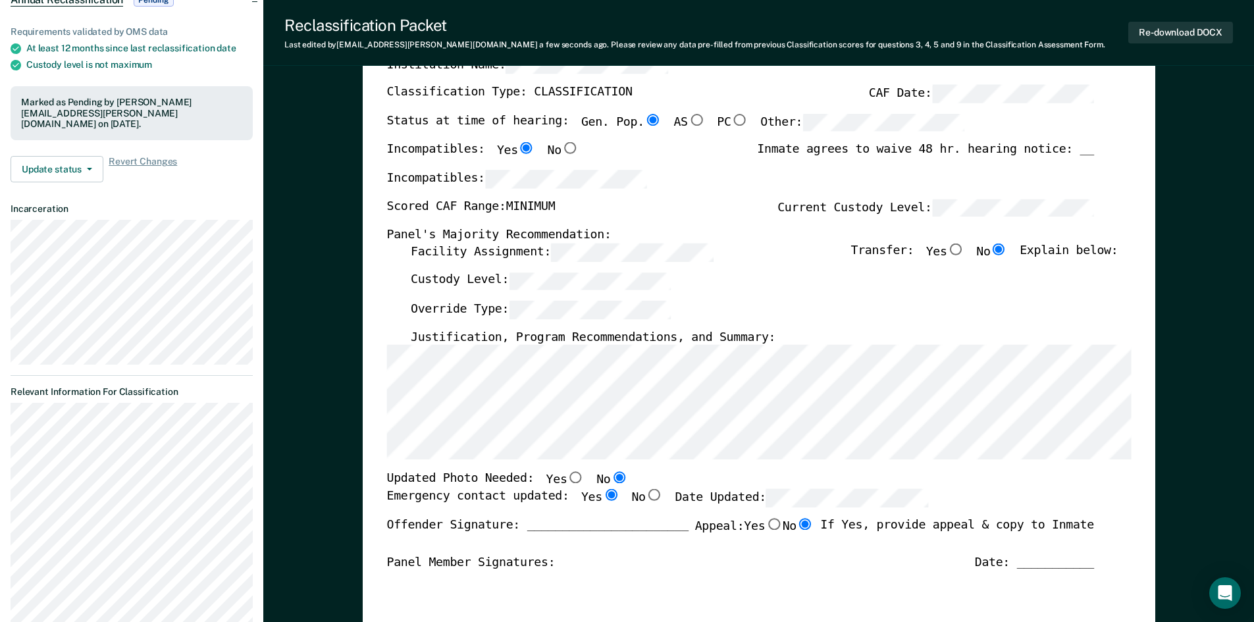
scroll to position [0, 0]
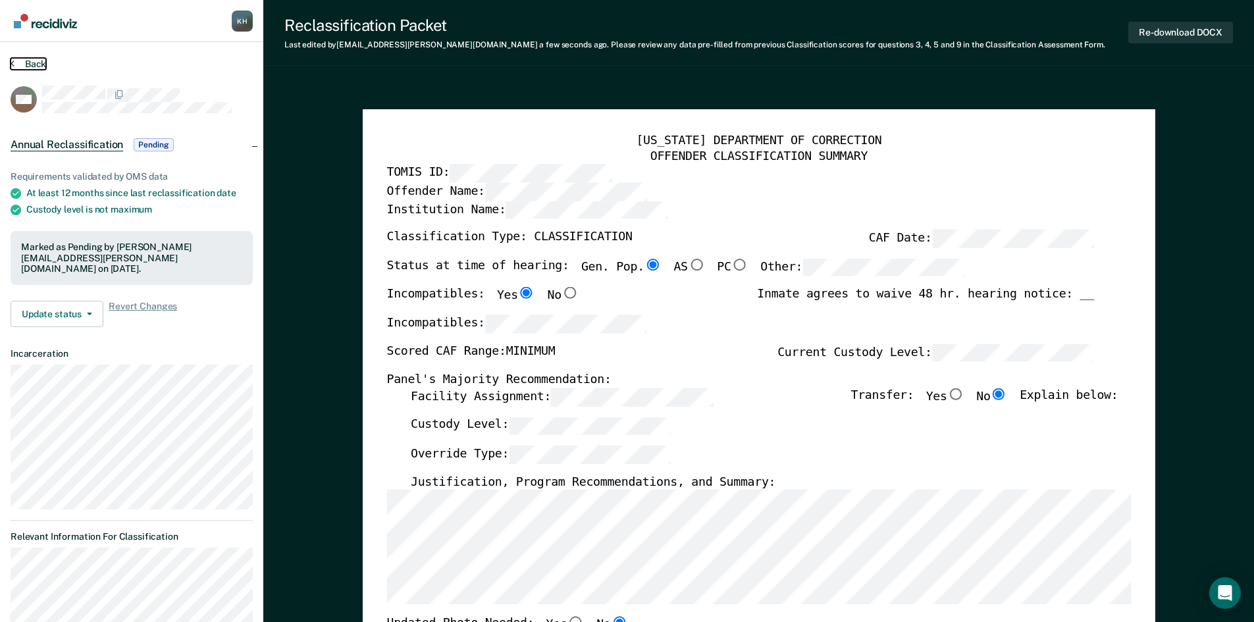
click at [34, 64] on button "Back" at bounding box center [29, 64] width 36 height 12
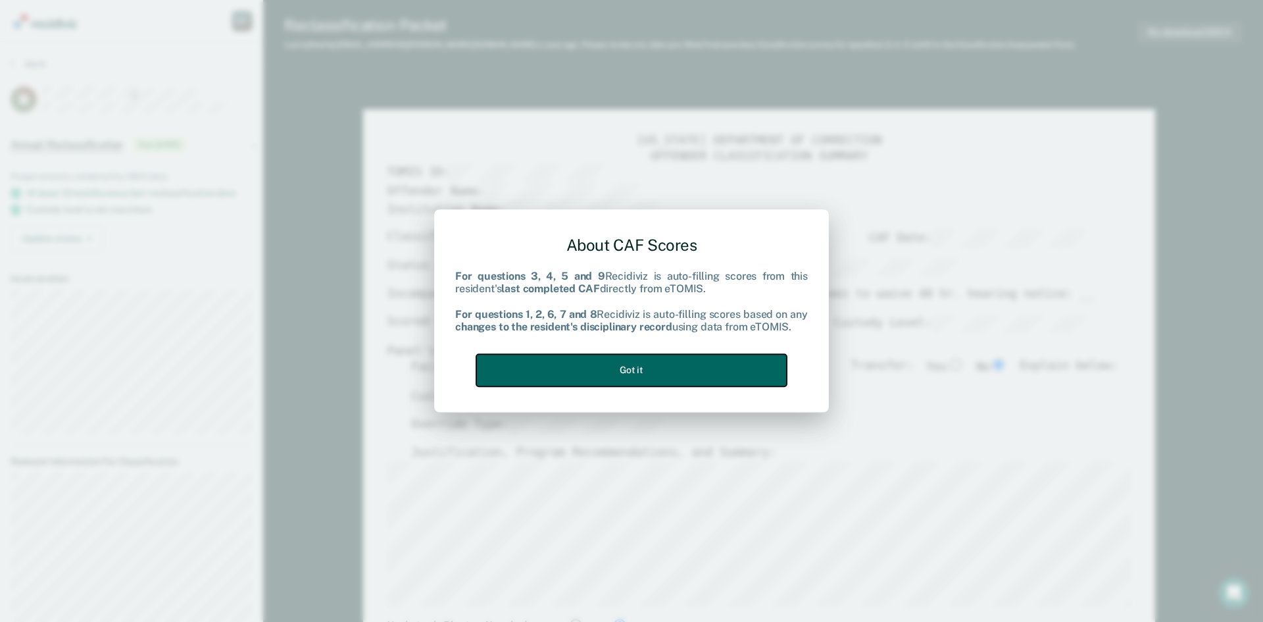
click at [701, 378] on button "Got it" at bounding box center [631, 370] width 311 height 32
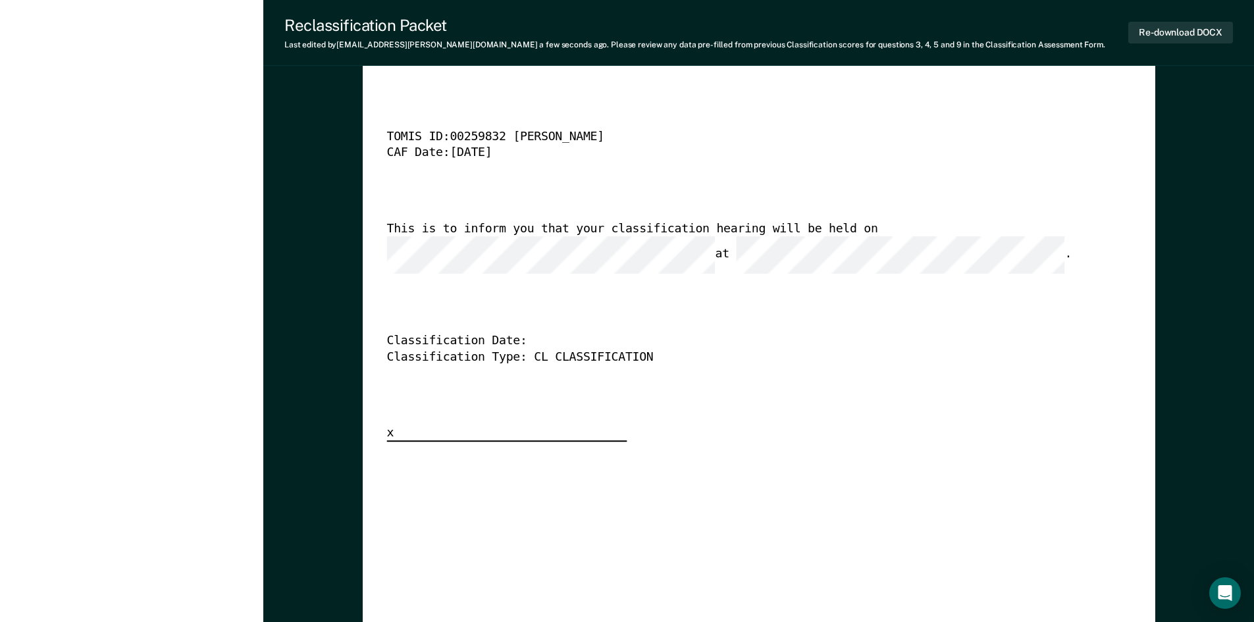
scroll to position [3422, 0]
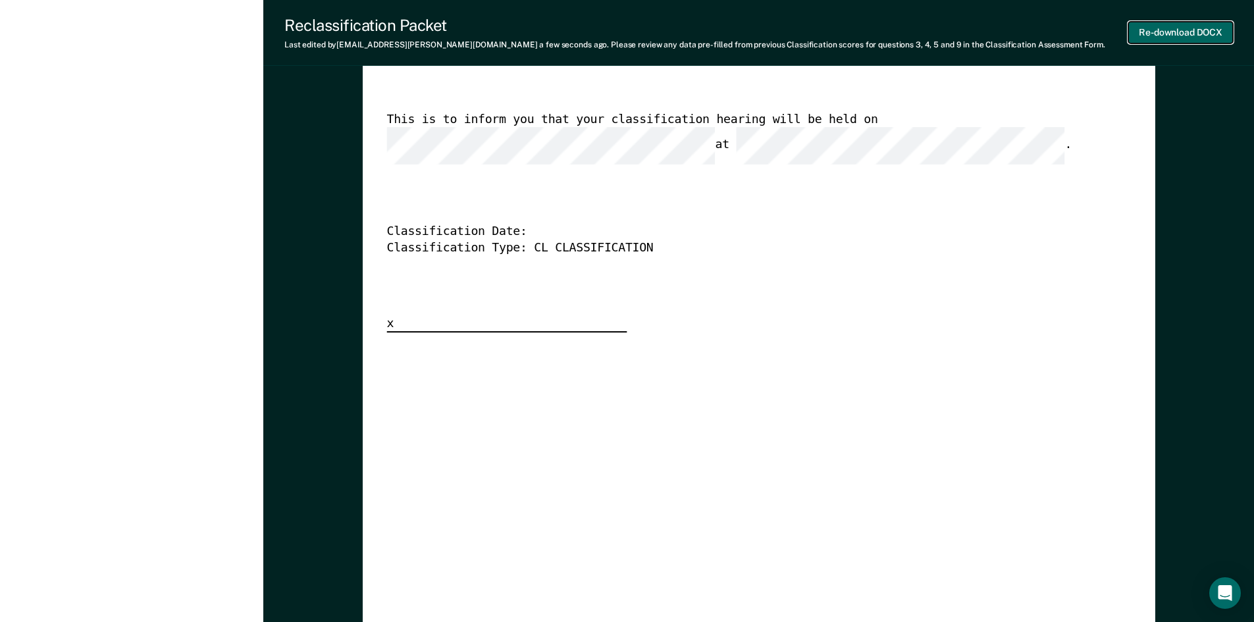
click at [1177, 34] on button "Re-download DOCX" at bounding box center [1180, 33] width 105 height 22
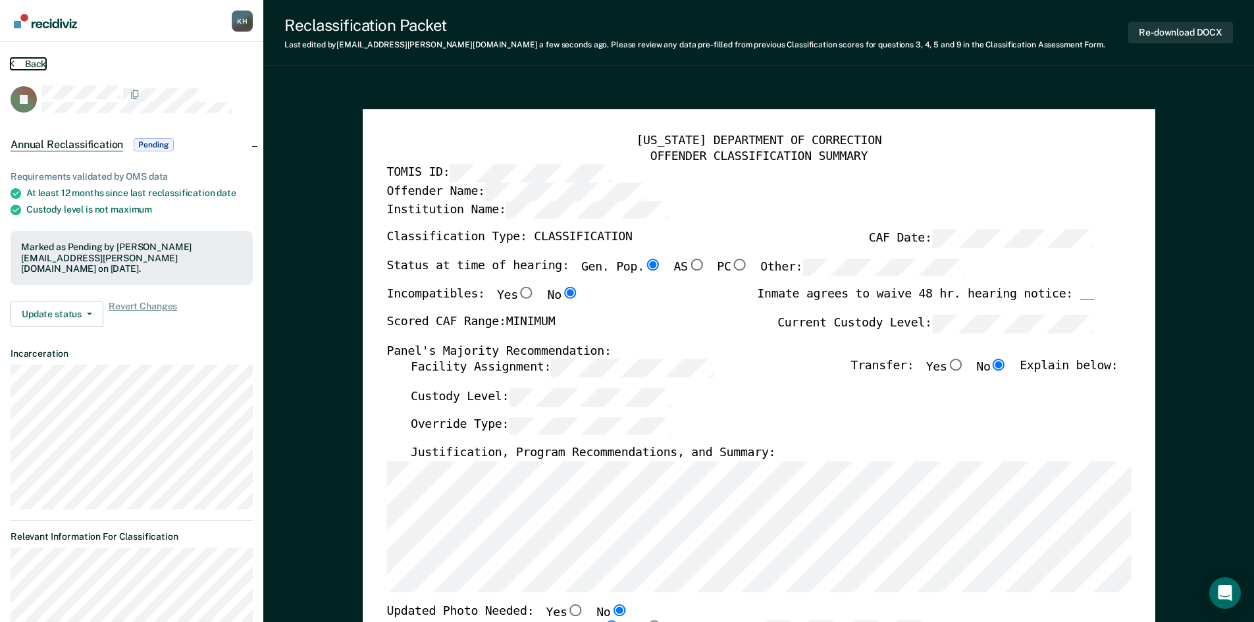
click at [23, 65] on button "Back" at bounding box center [29, 64] width 36 height 12
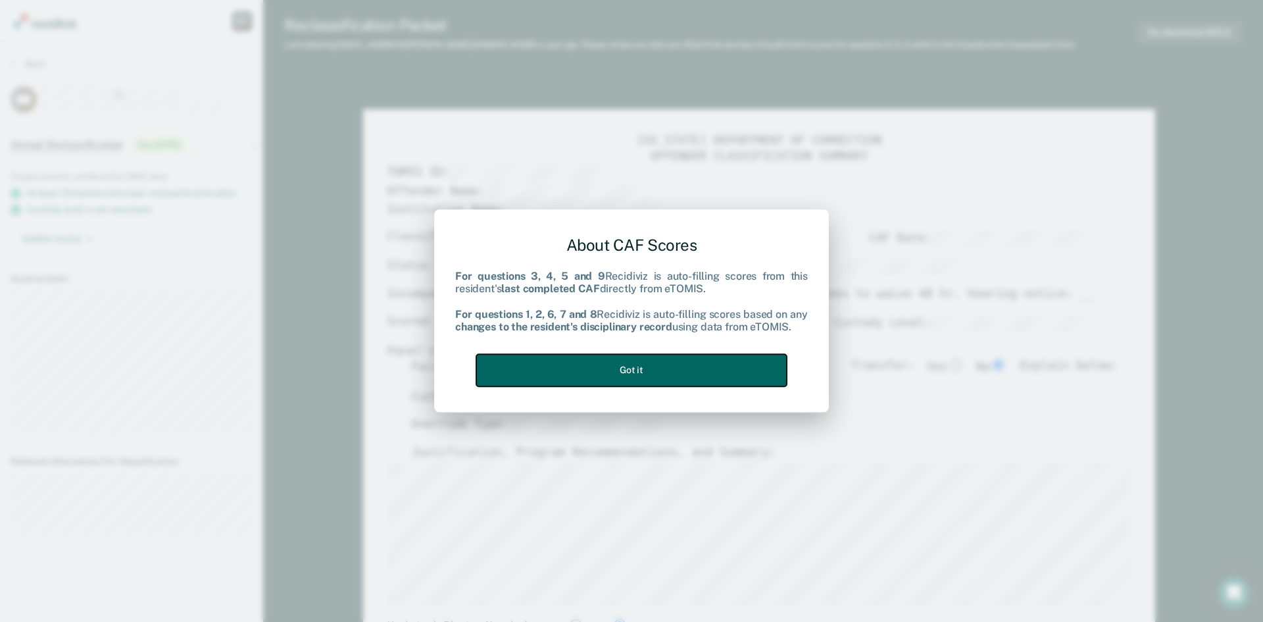
click at [713, 357] on button "Got it" at bounding box center [631, 370] width 311 height 32
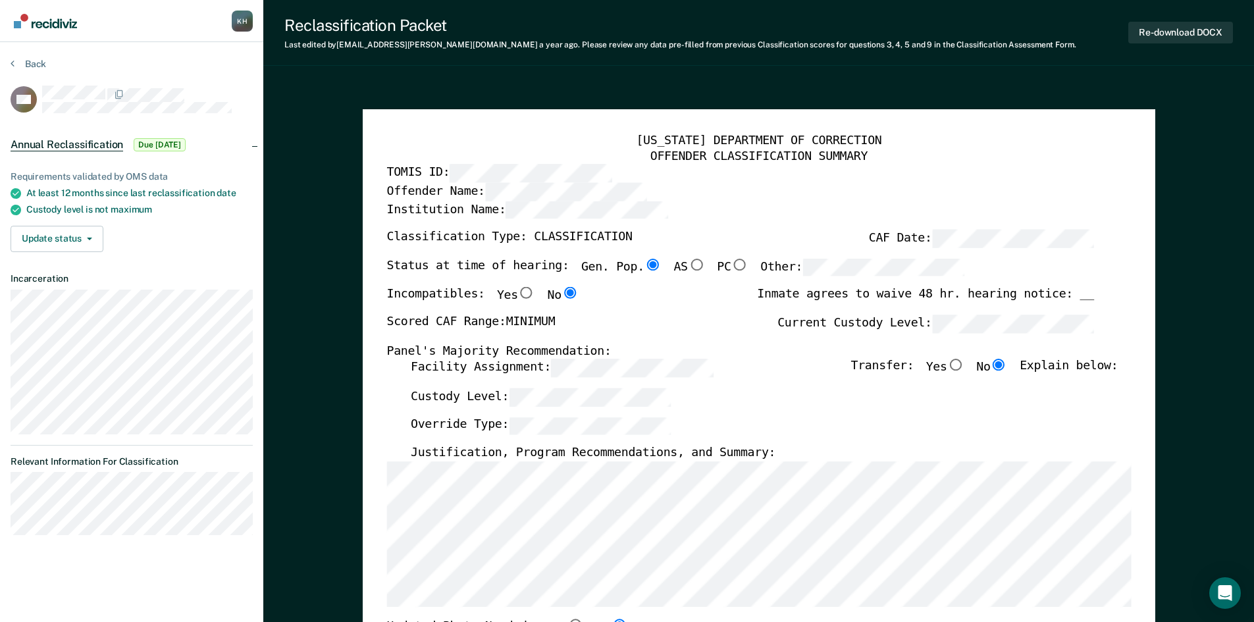
scroll to position [66, 0]
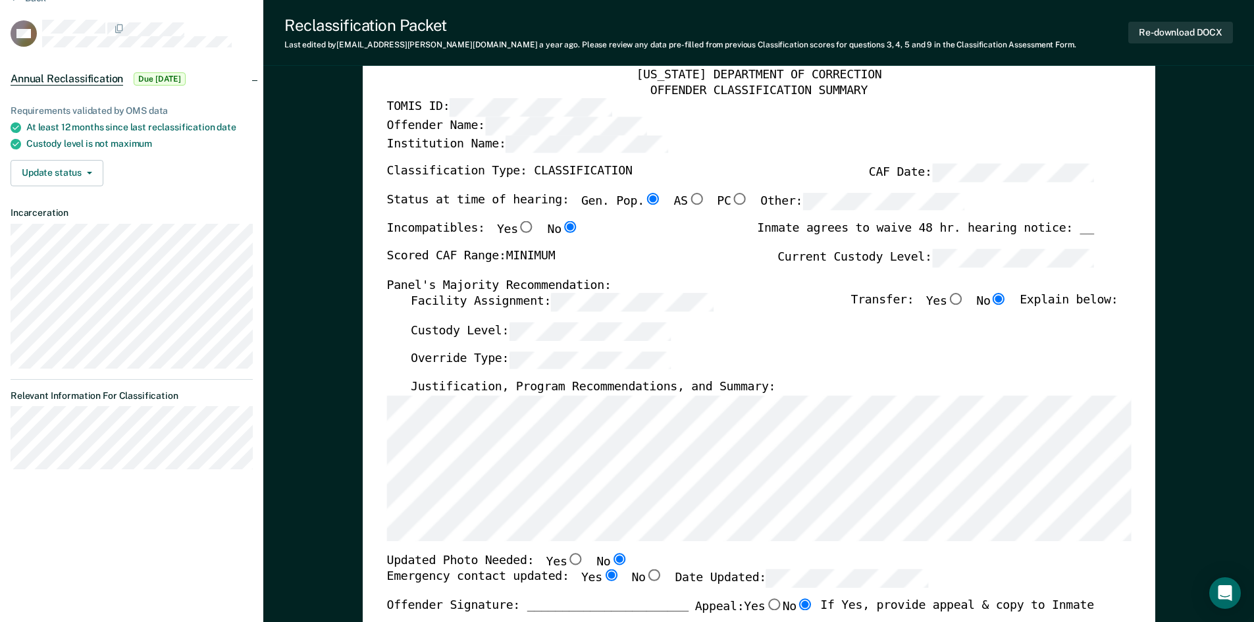
click at [1140, 417] on div "[US_STATE] DEPARTMENT OF CORRECTION OFFENDER CLASSIFICATION SUMMARY TOMIS ID: O…" at bounding box center [759, 559] width 792 height 1033
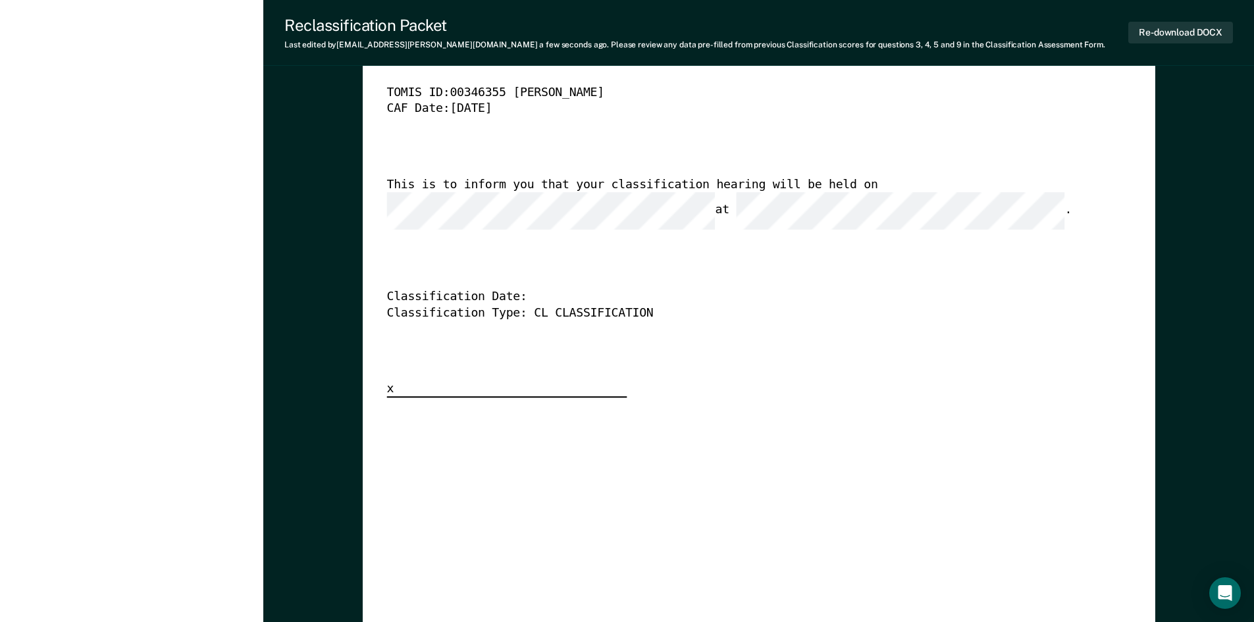
scroll to position [3356, 0]
click at [880, 209] on div "This is to inform you that your classification hearing will be held on at ." at bounding box center [739, 204] width 707 height 53
click at [1194, 22] on button "Re-download DOCX" at bounding box center [1180, 33] width 105 height 22
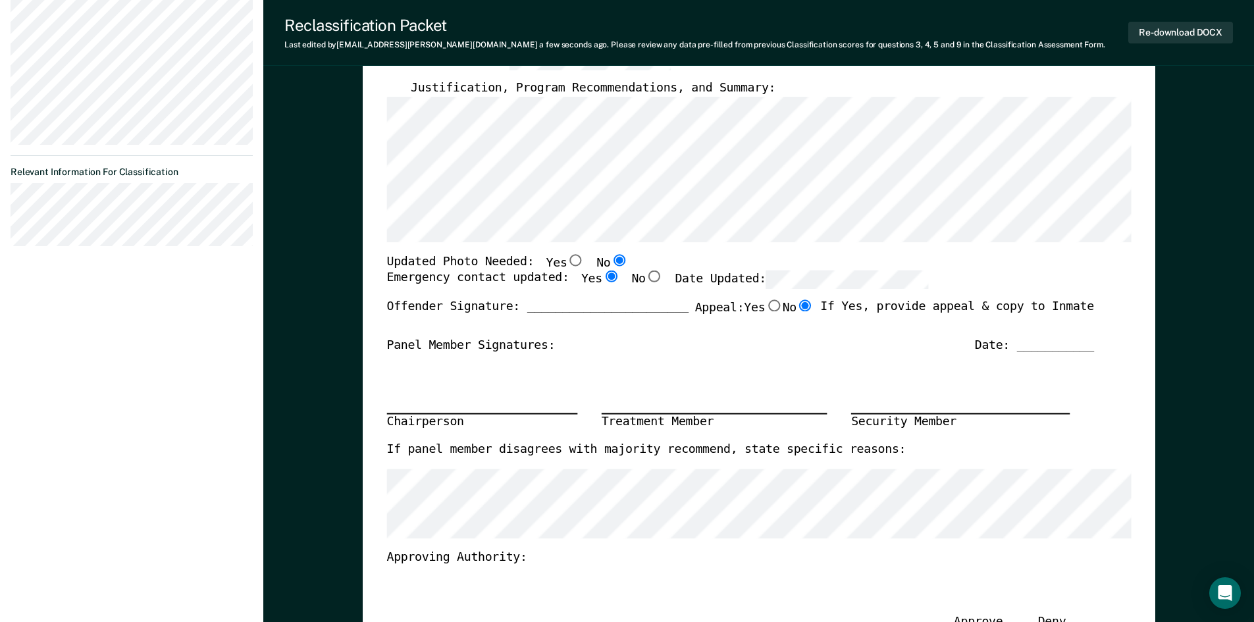
scroll to position [0, 0]
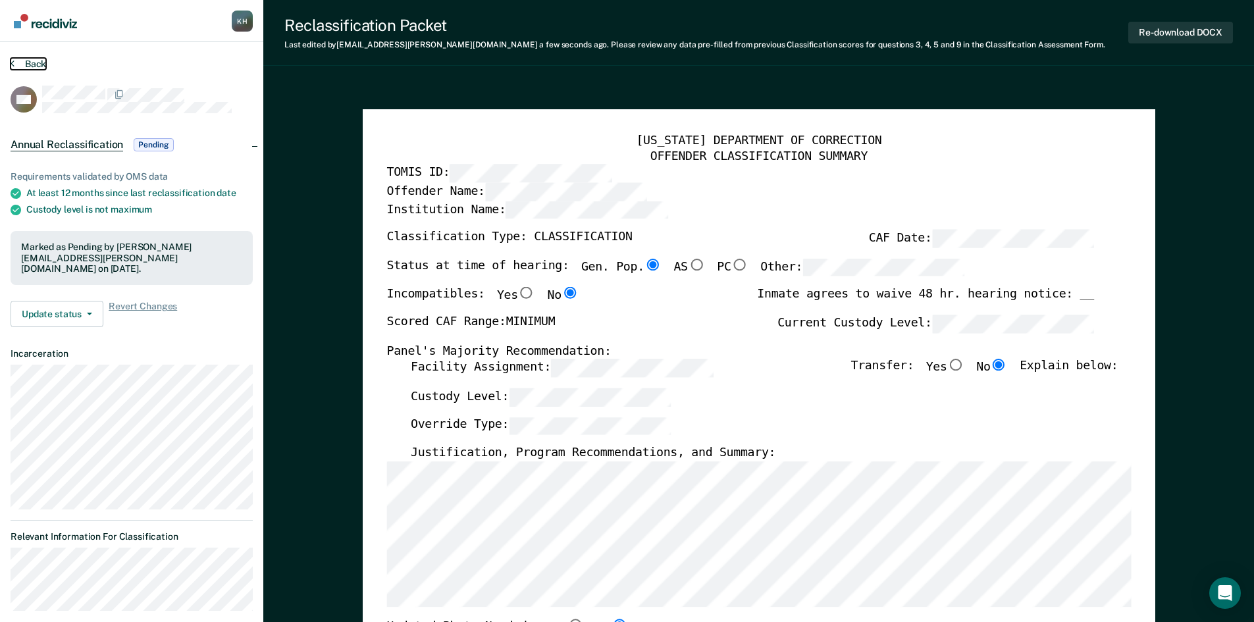
click at [17, 58] on button "Back" at bounding box center [29, 64] width 36 height 12
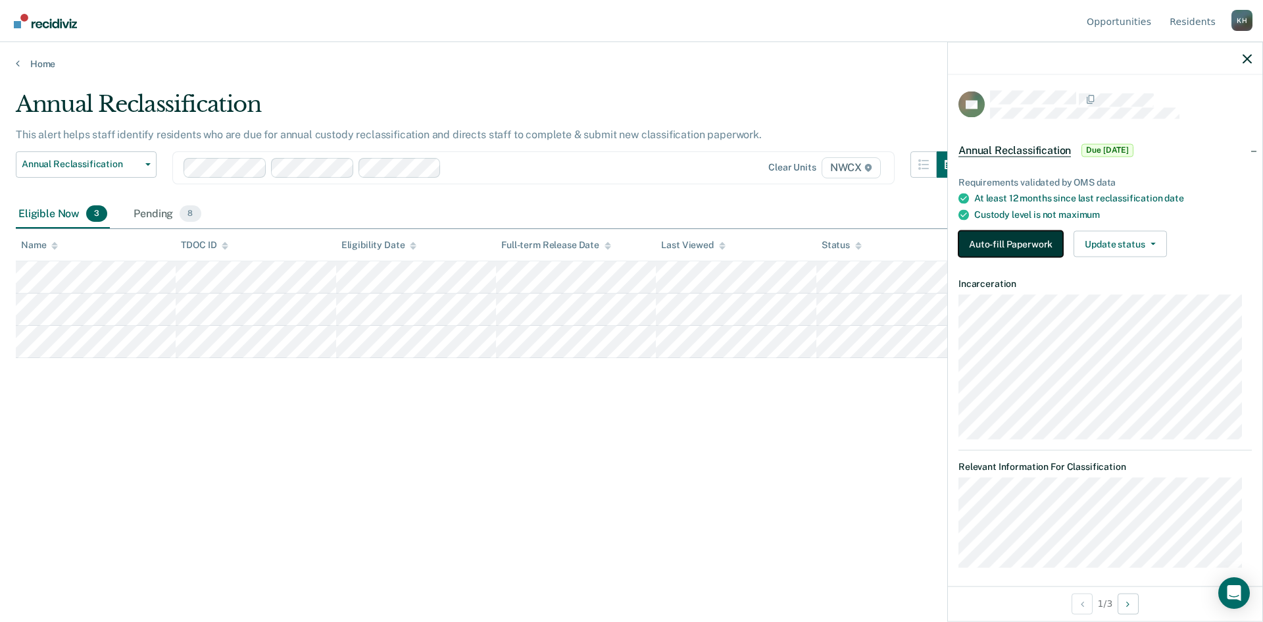
click at [1021, 240] on button "Auto-fill Paperwork" at bounding box center [1011, 244] width 105 height 26
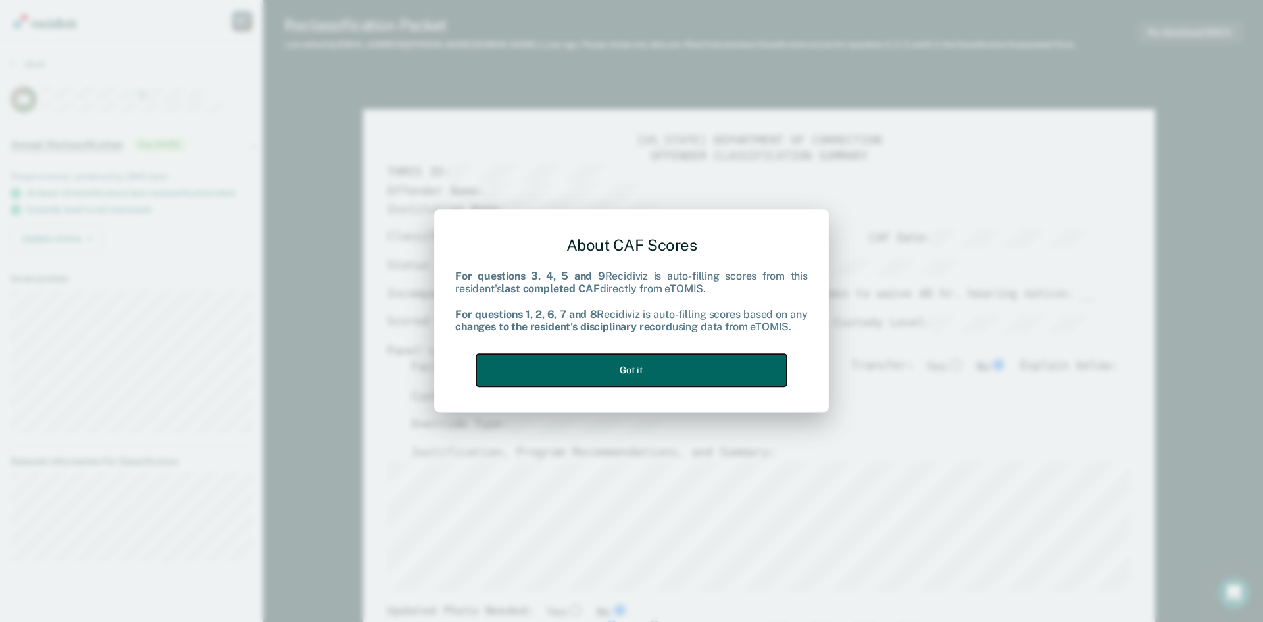
click at [658, 355] on button "Got it" at bounding box center [631, 370] width 311 height 32
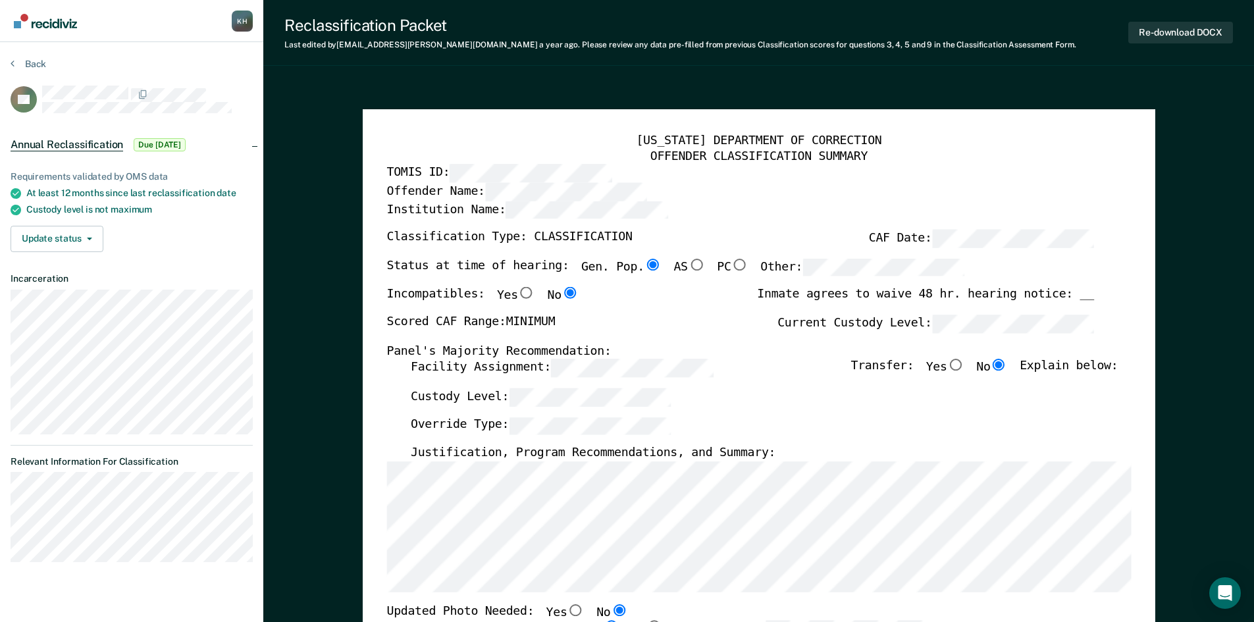
click at [1133, 458] on div "[US_STATE] DEPARTMENT OF CORRECTION OFFENDER CLASSIFICATION SUMMARY TOMIS ID: O…" at bounding box center [759, 625] width 792 height 1033
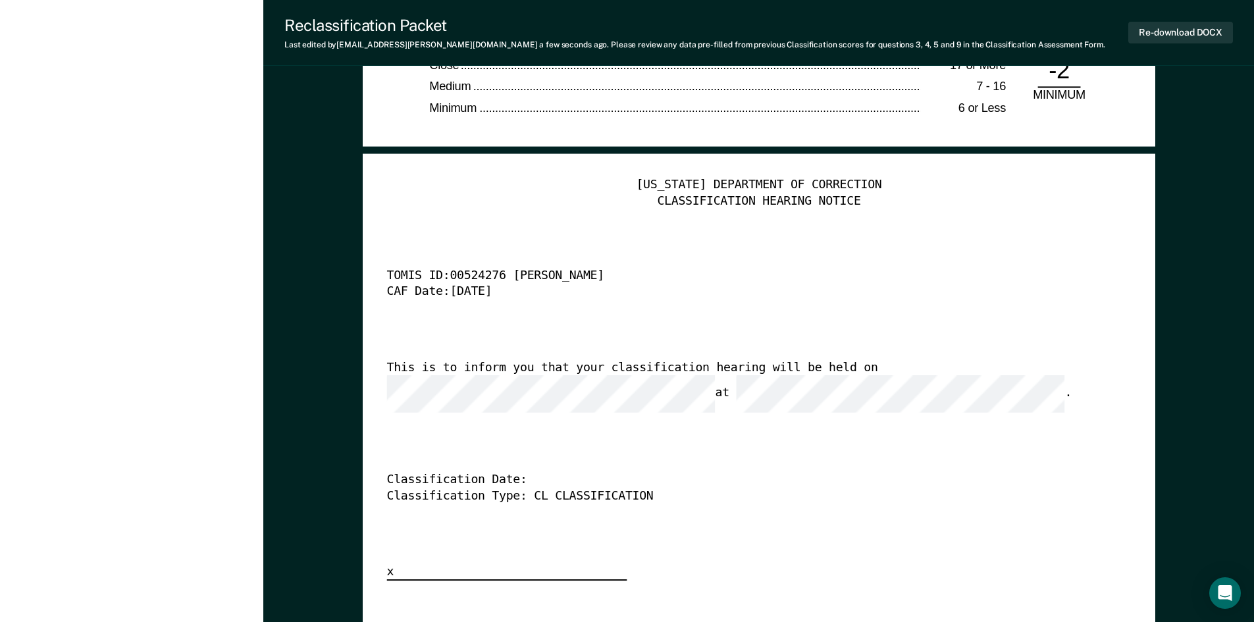
scroll to position [3290, 0]
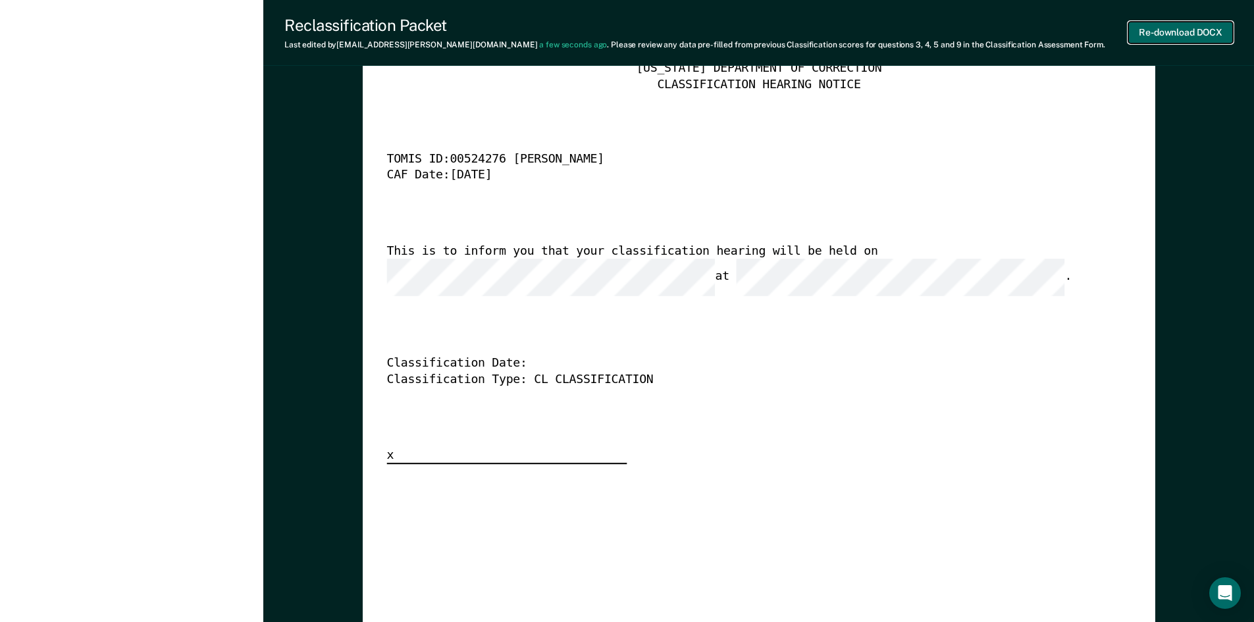
click at [1168, 22] on button "Re-download DOCX" at bounding box center [1180, 33] width 105 height 22
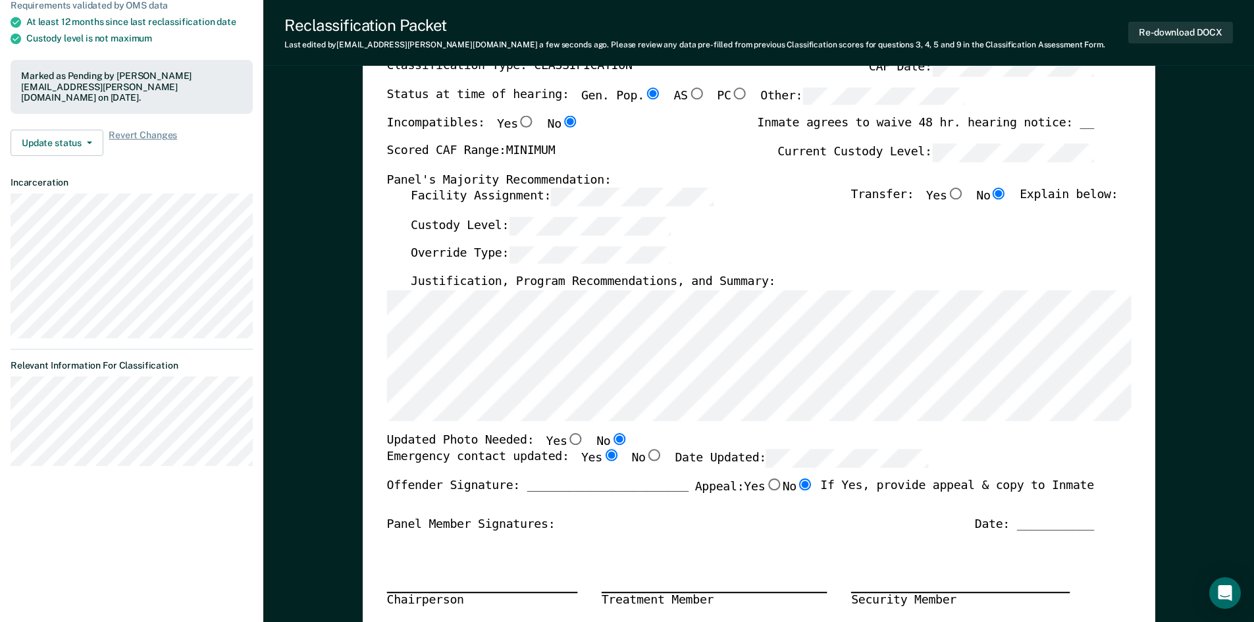
scroll to position [0, 0]
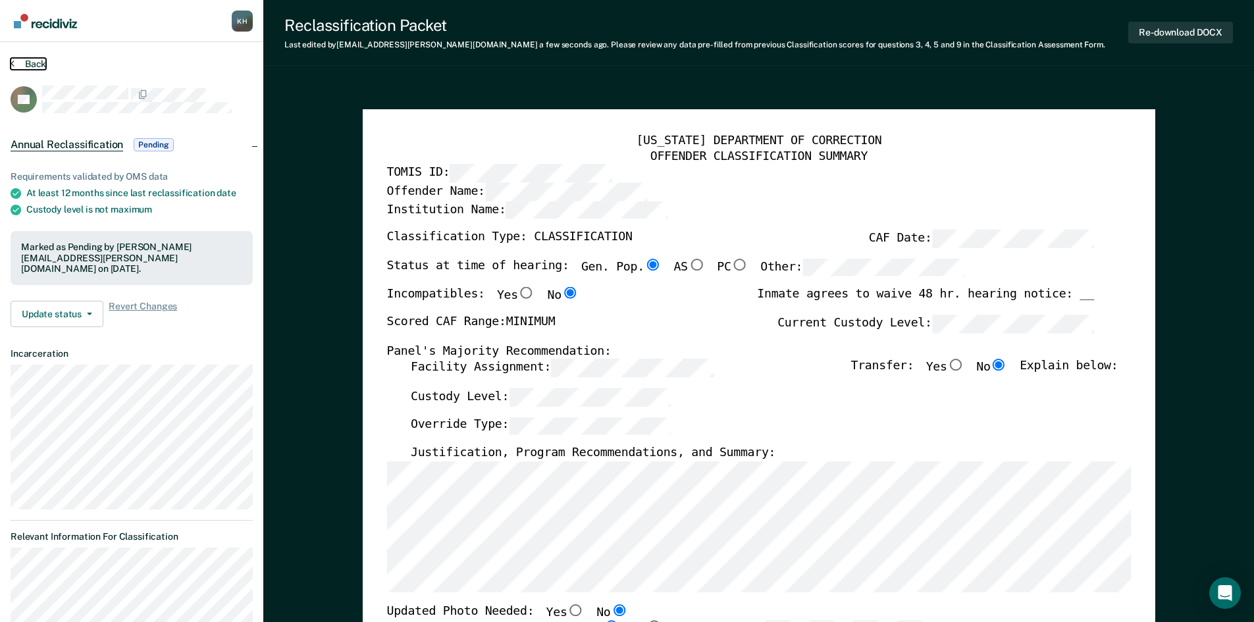
click at [18, 66] on button "Back" at bounding box center [29, 64] width 36 height 12
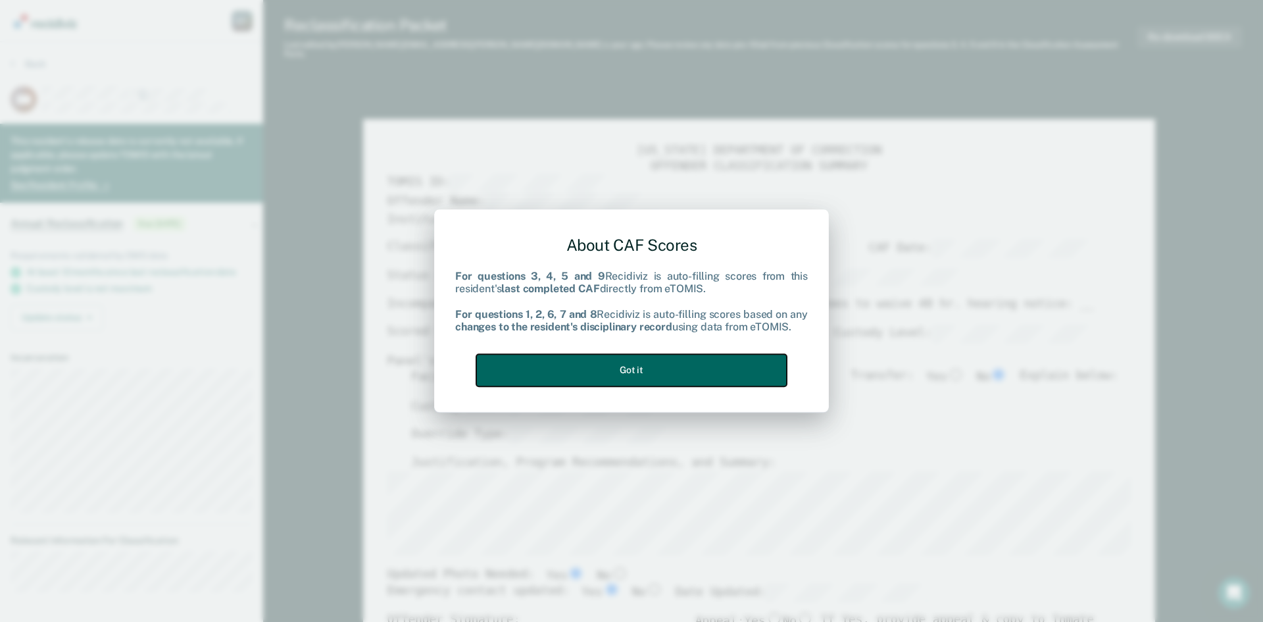
click at [767, 374] on button "Got it" at bounding box center [631, 370] width 311 height 32
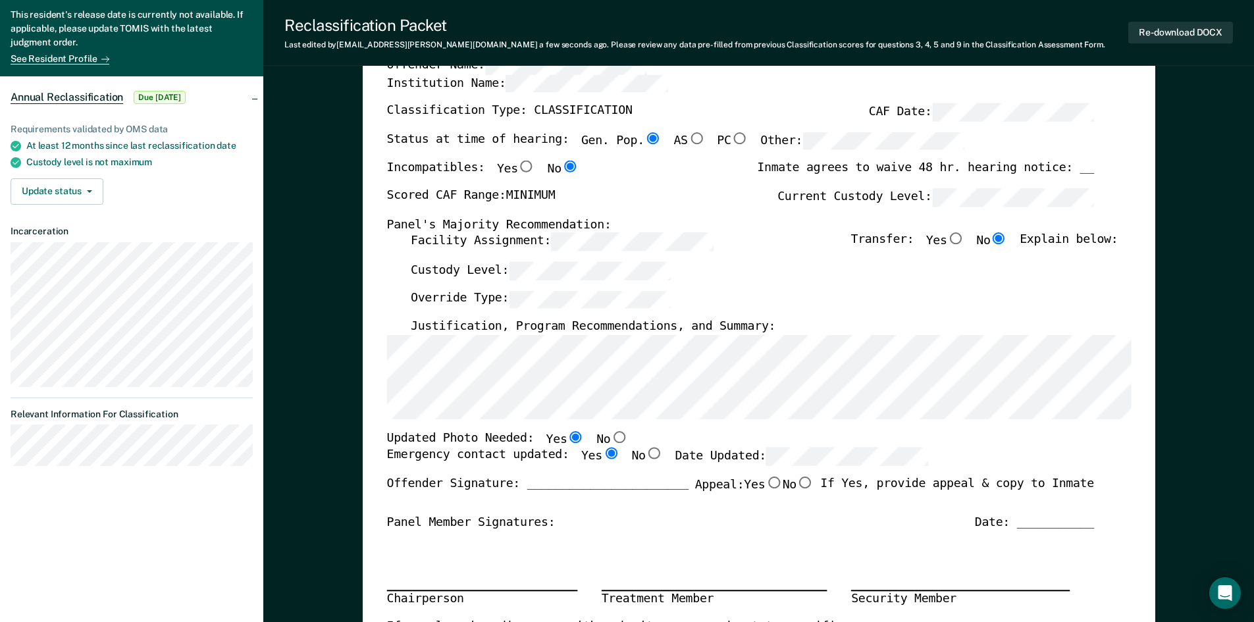
scroll to position [132, 0]
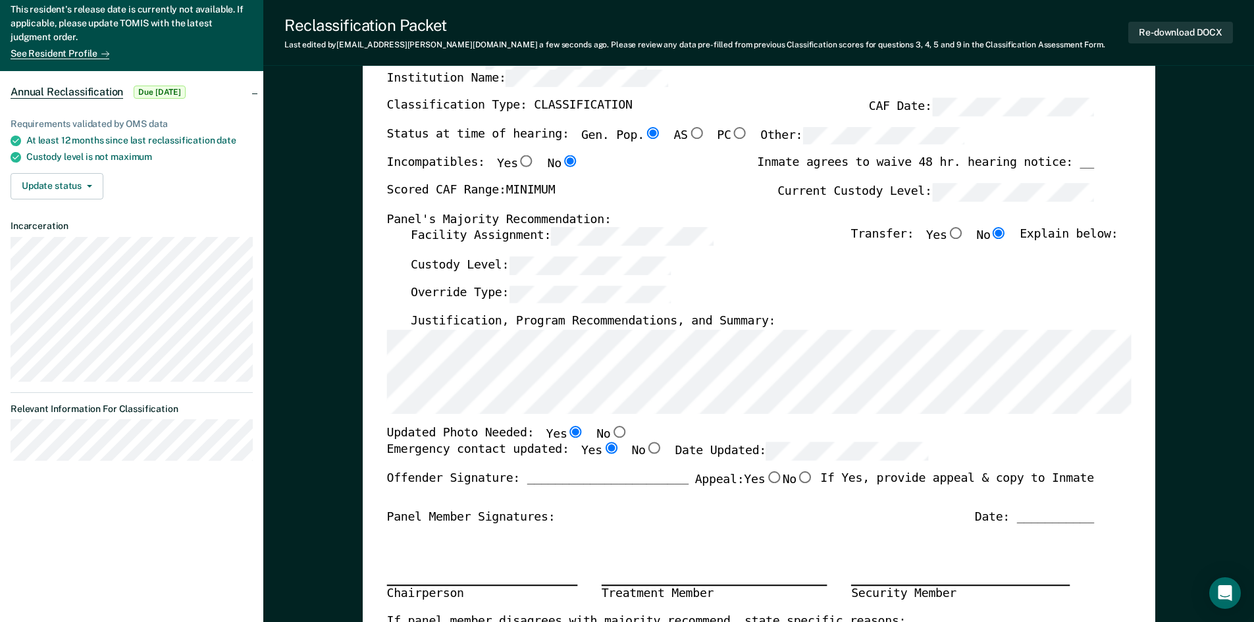
click at [800, 481] on input "No" at bounding box center [804, 477] width 17 height 12
type textarea "x"
radio input "true"
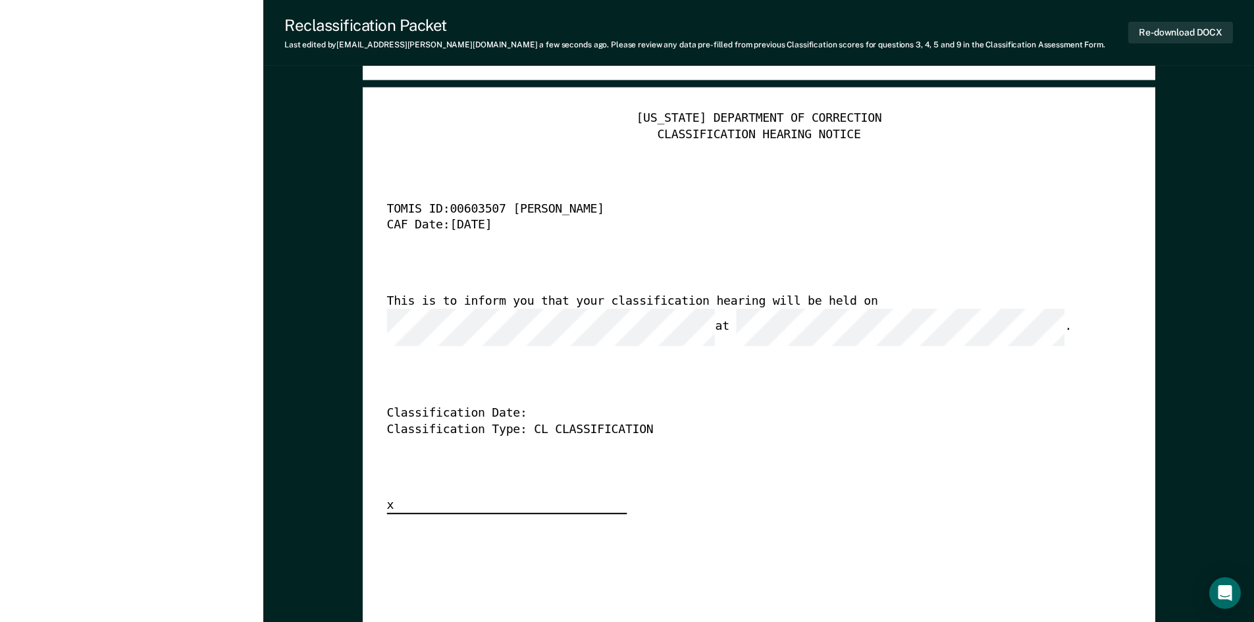
scroll to position [3225, 0]
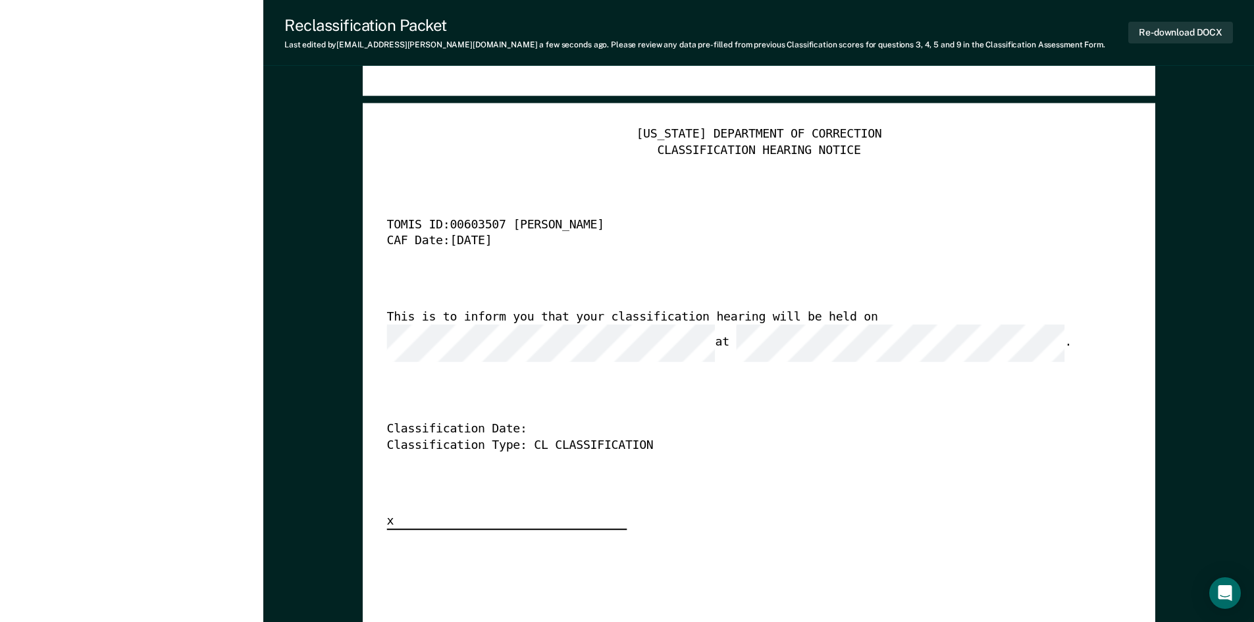
click at [496, 325] on div "This is to inform you that your classification hearing will be held on at ." at bounding box center [739, 335] width 707 height 53
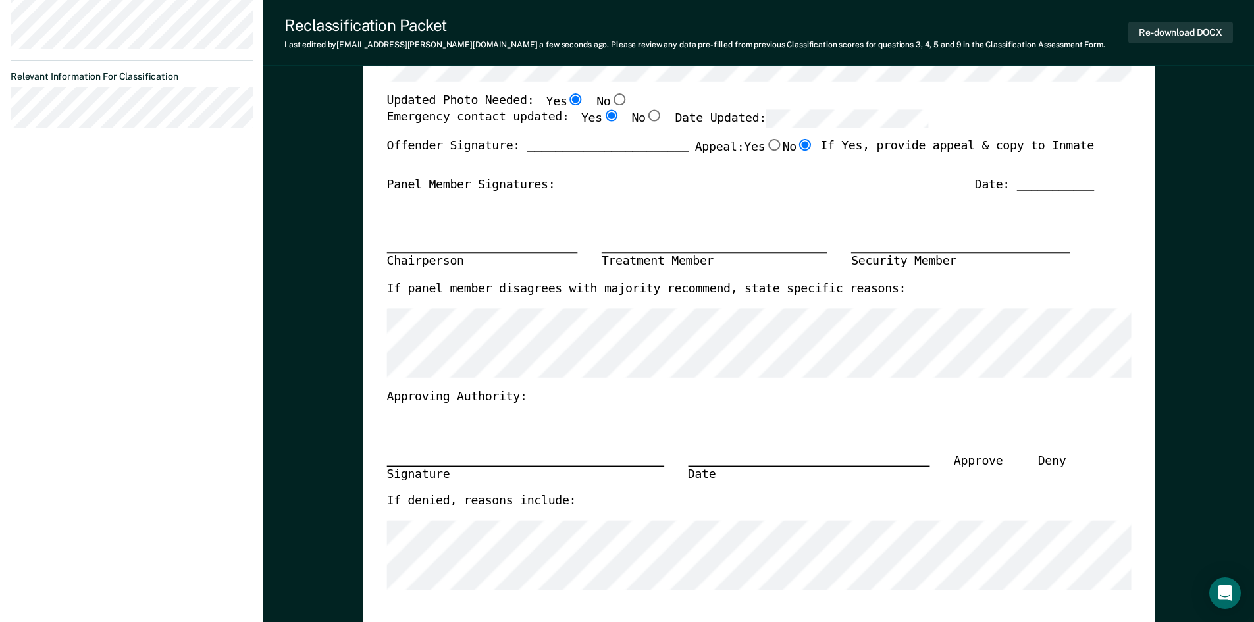
scroll to position [0, 0]
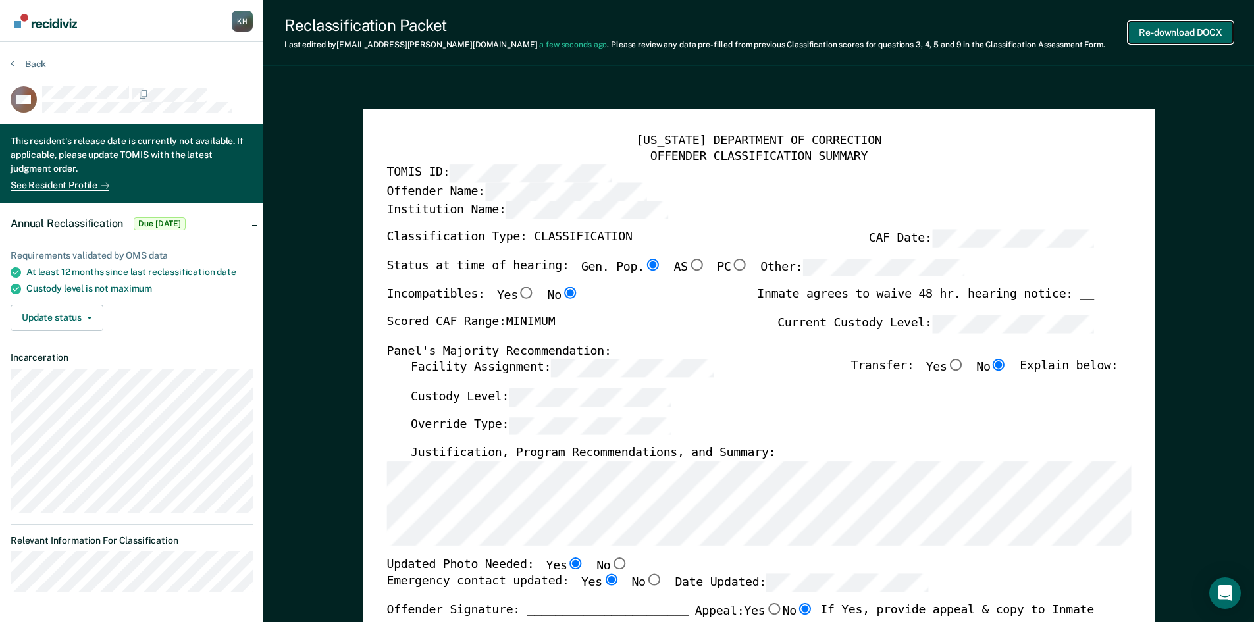
click at [1163, 37] on button "Re-download DOCX" at bounding box center [1180, 33] width 105 height 22
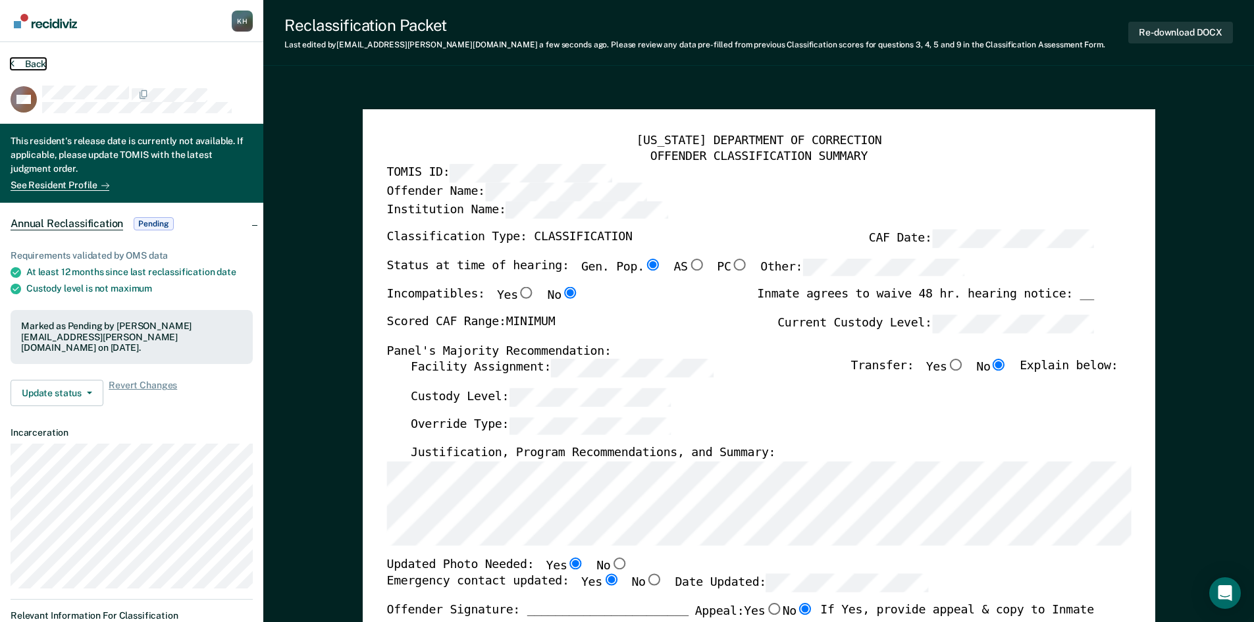
click at [20, 64] on button "Back" at bounding box center [29, 64] width 36 height 12
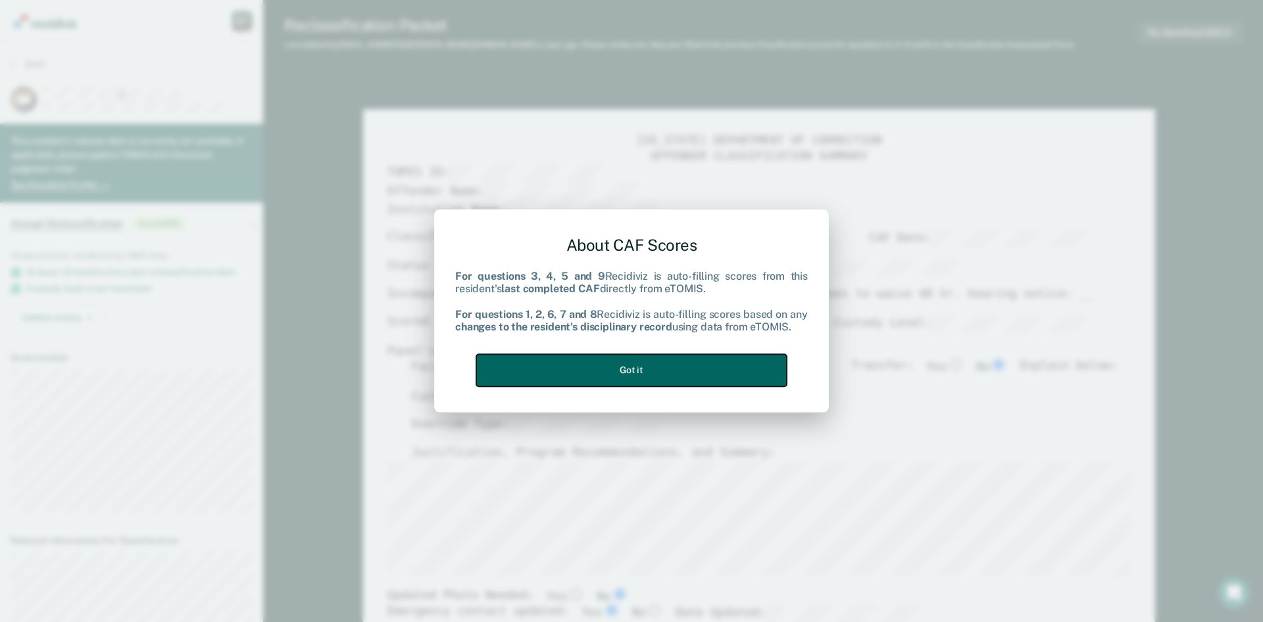
click at [669, 369] on button "Got it" at bounding box center [631, 370] width 311 height 32
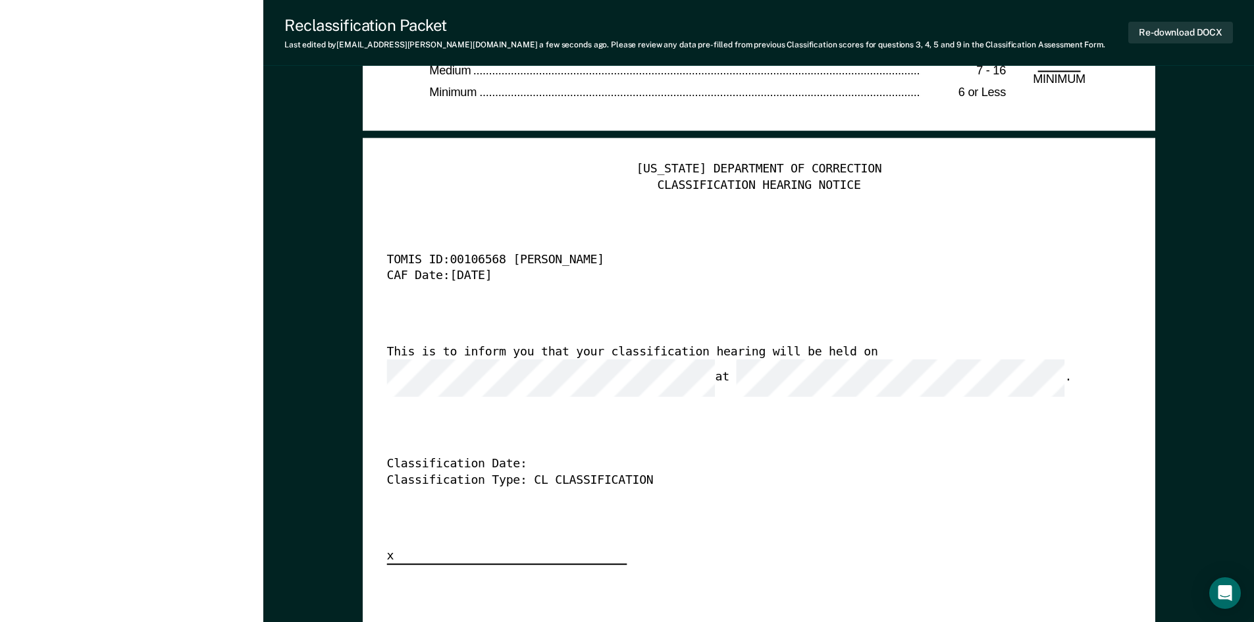
scroll to position [3170, 0]
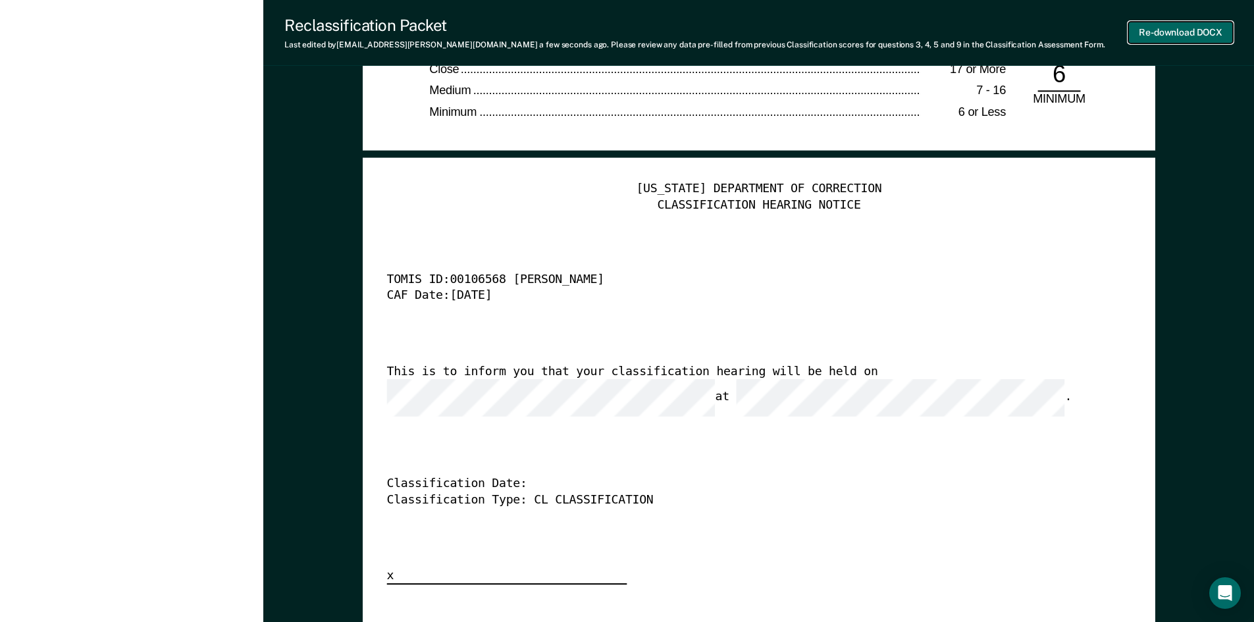
click at [1155, 24] on button "Re-download DOCX" at bounding box center [1180, 33] width 105 height 22
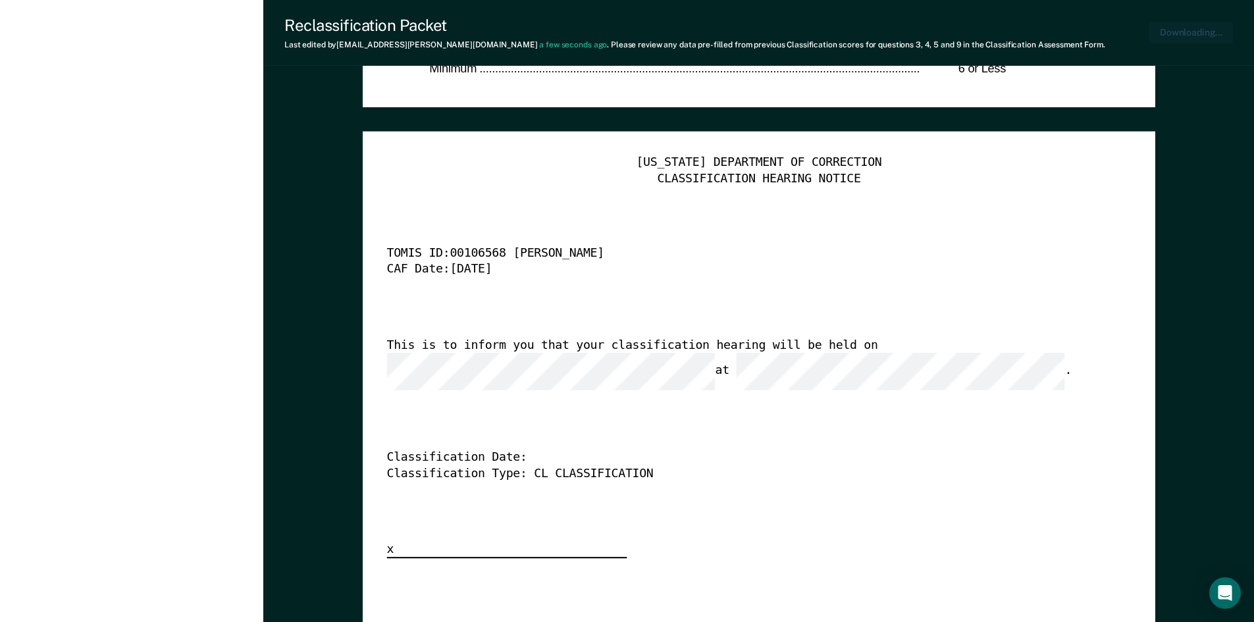
type textarea "x"
